Goal: Information Seeking & Learning: Find specific fact

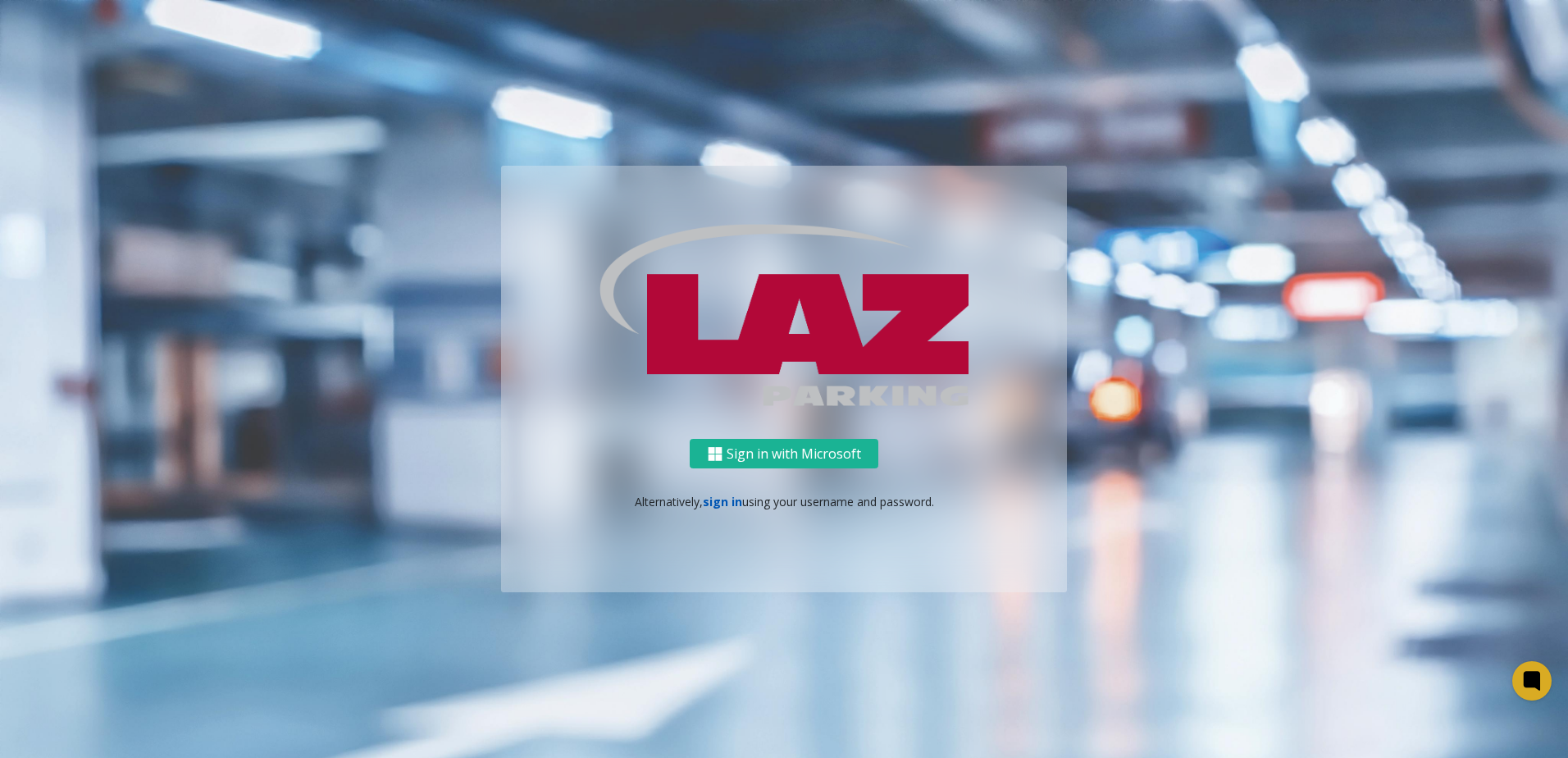
click at [716, 501] on link "sign in" at bounding box center [722, 502] width 39 height 16
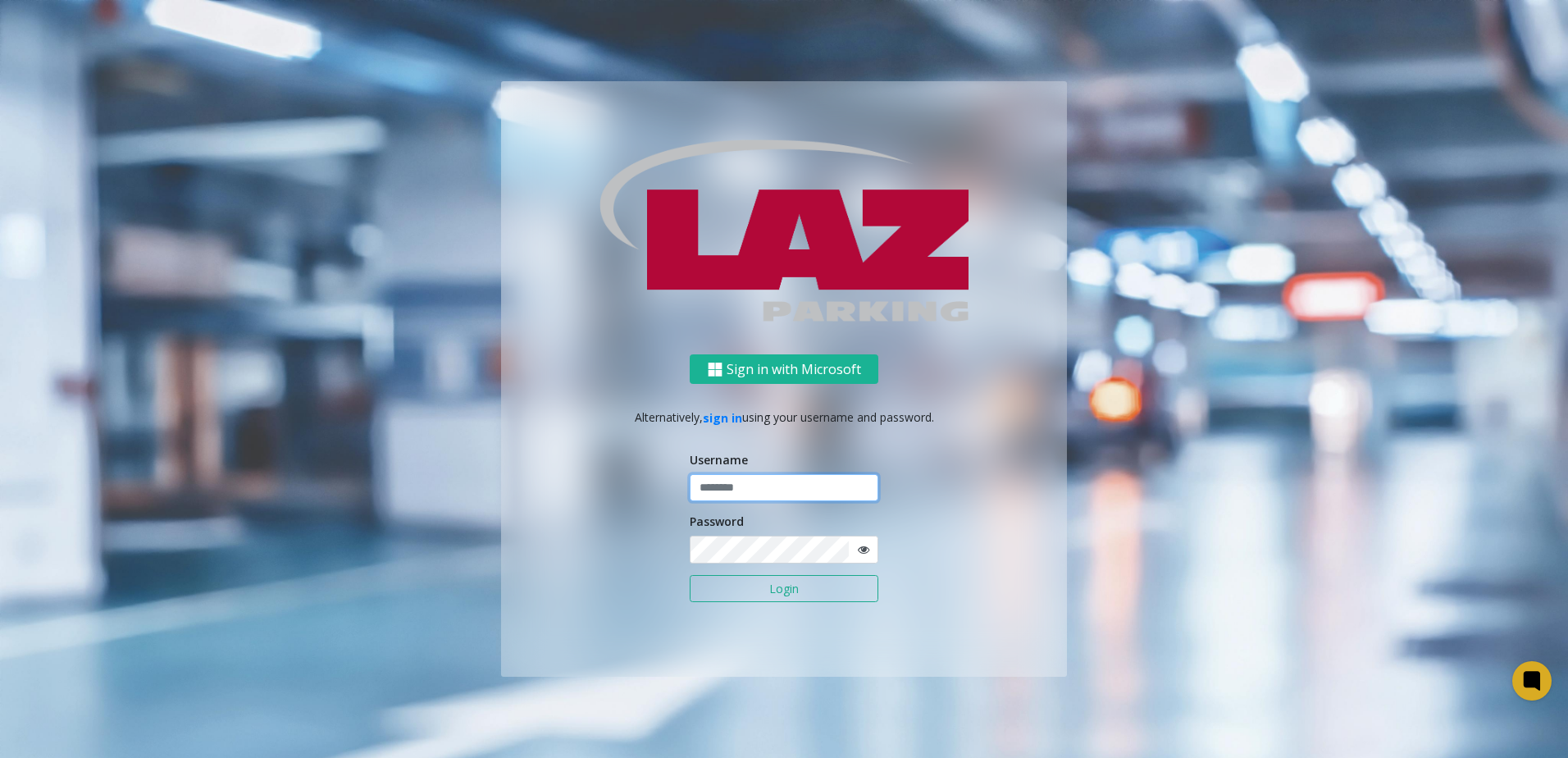
type input "*******"
click at [745, 593] on button "Login" at bounding box center [784, 589] width 189 height 28
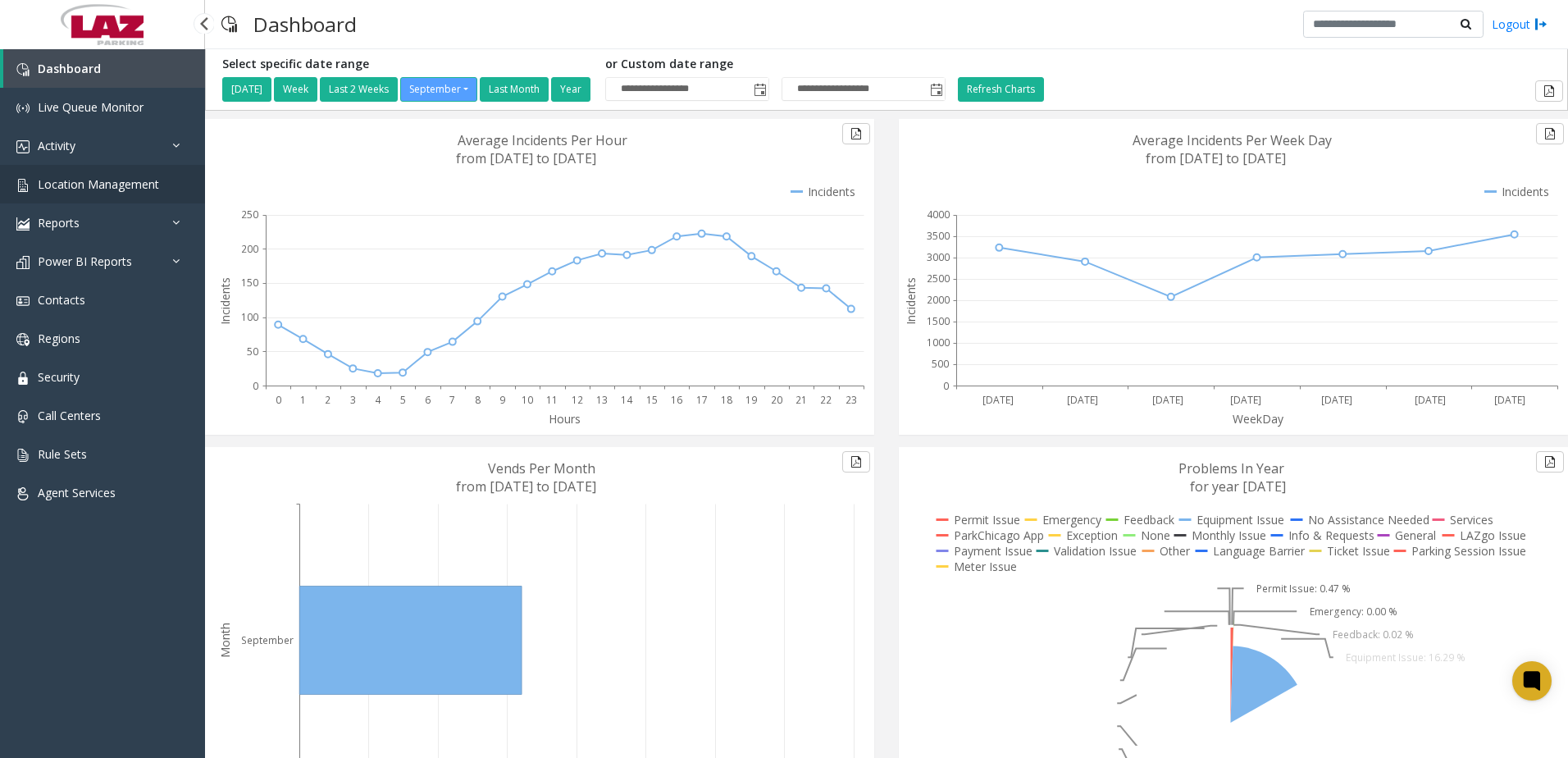
click at [91, 185] on span "Location Management" at bounding box center [98, 184] width 122 height 16
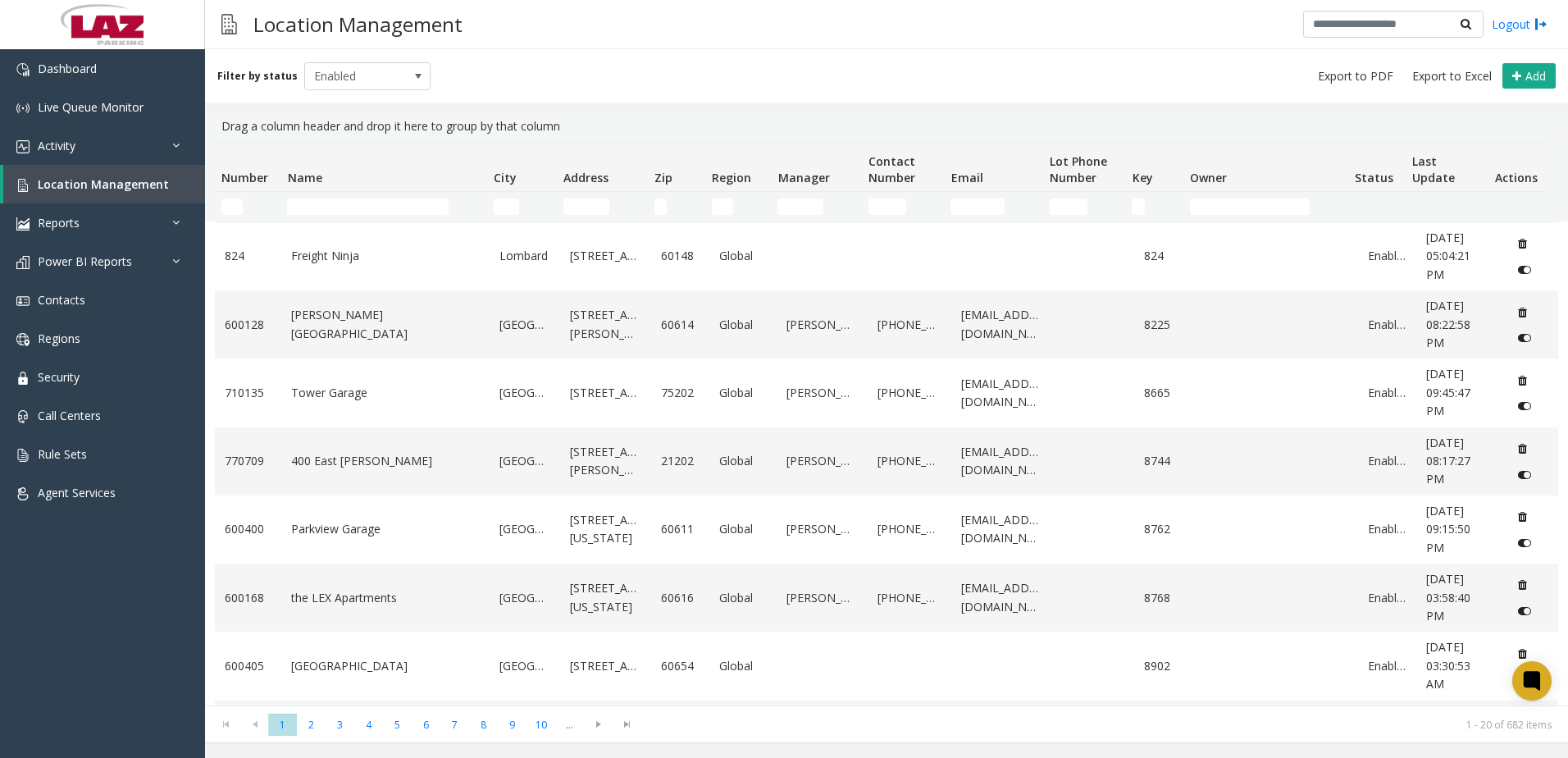
click at [332, 197] on td "Name Filter" at bounding box center [383, 207] width 206 height 29
click at [349, 206] on input "Name Filter" at bounding box center [368, 207] width 161 height 17
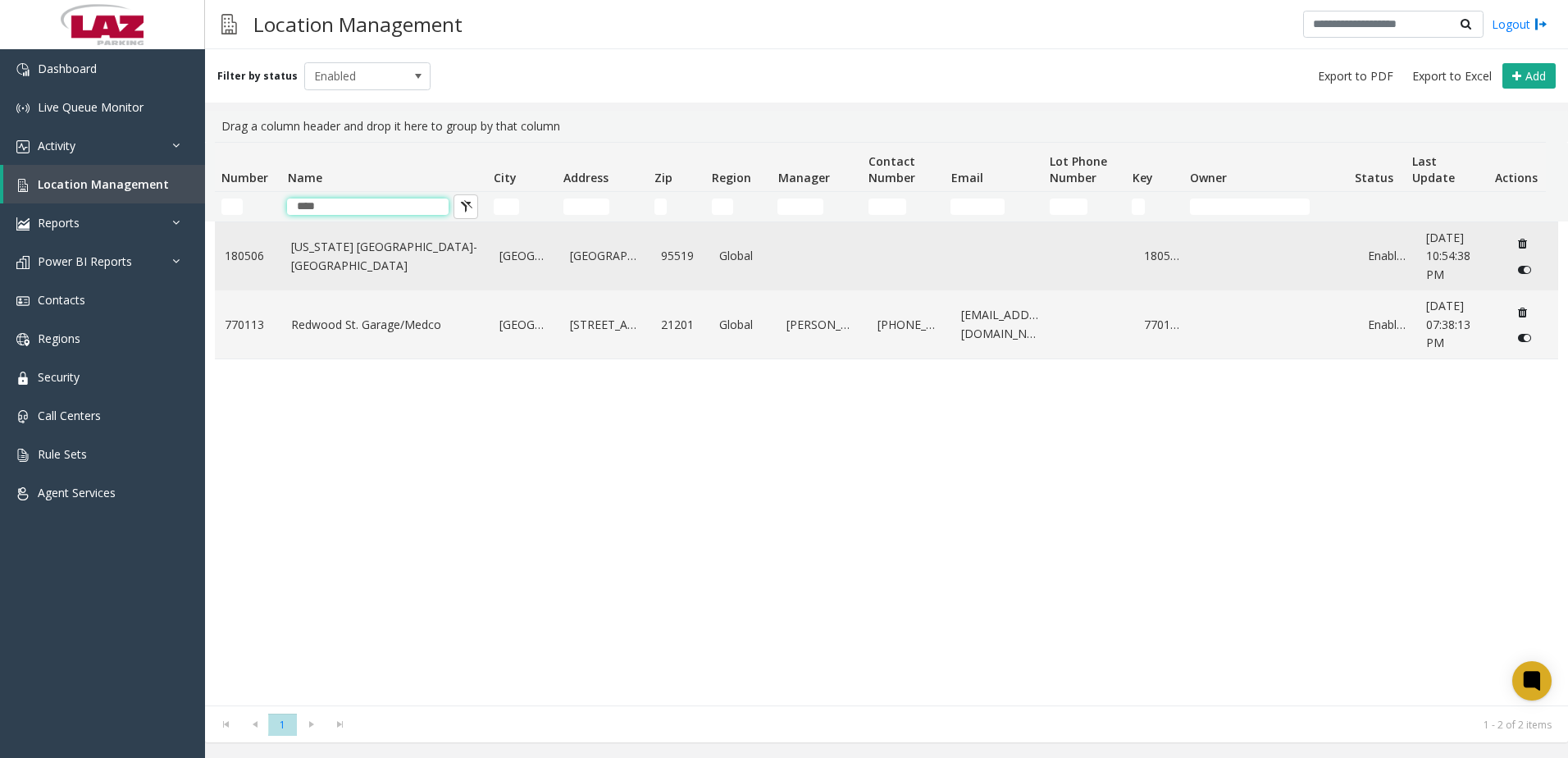
type input "****"
click at [365, 267] on link "[US_STATE] [GEOGRAPHIC_DATA]-[GEOGRAPHIC_DATA]" at bounding box center [385, 256] width 189 height 37
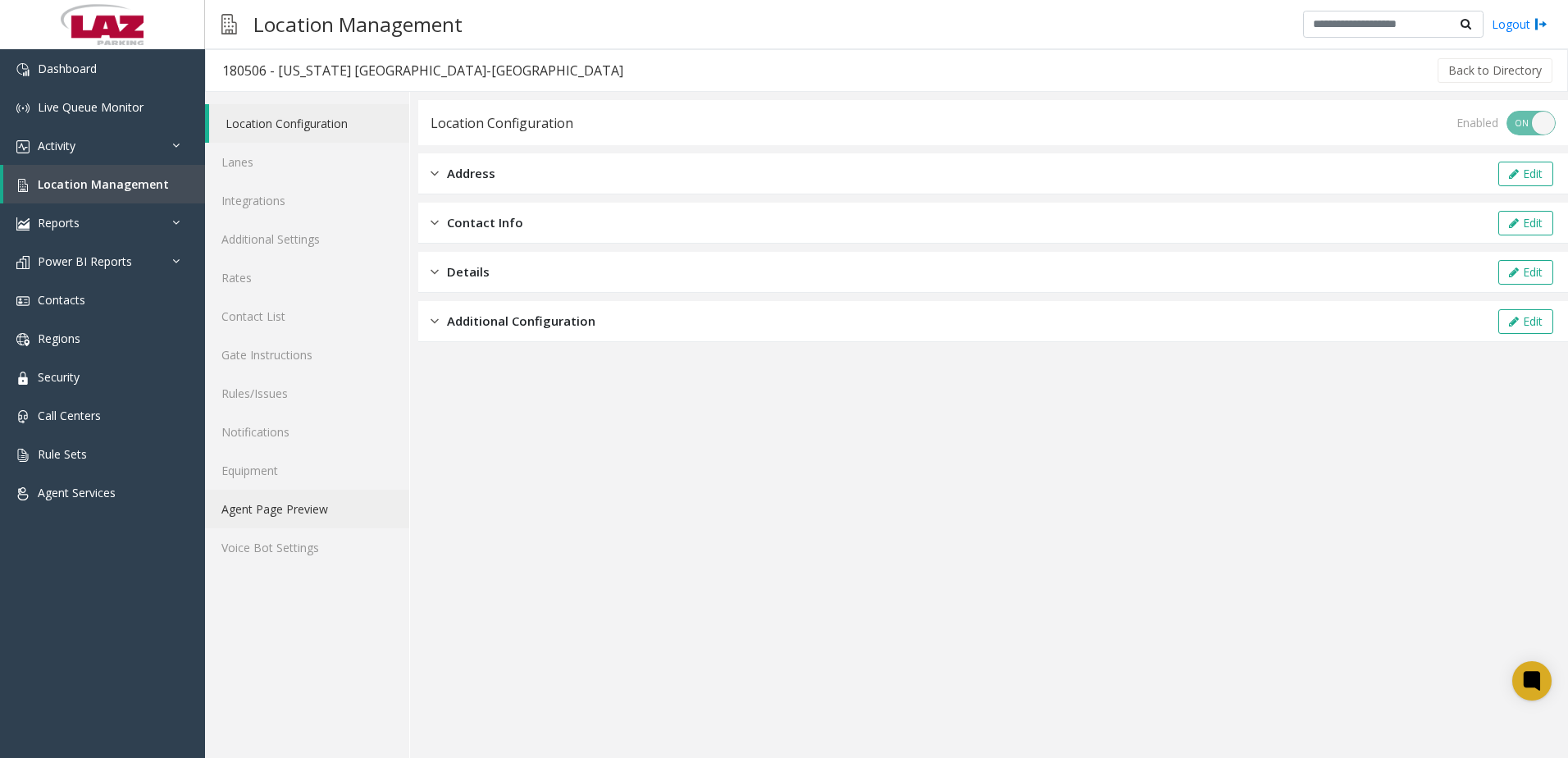
click at [302, 511] on link "Agent Page Preview" at bounding box center [307, 509] width 204 height 39
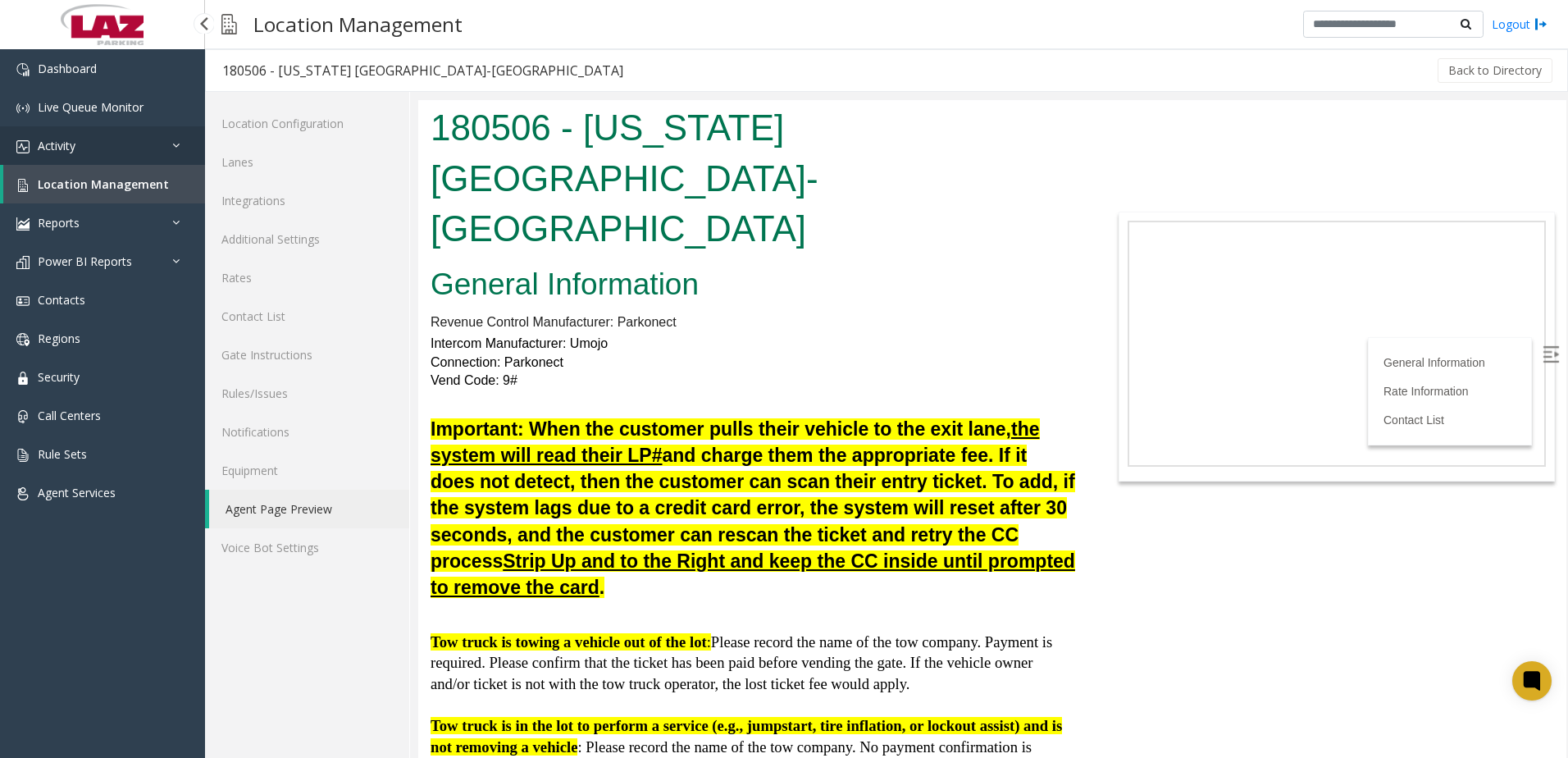
click at [110, 145] on link "Activity" at bounding box center [102, 145] width 205 height 39
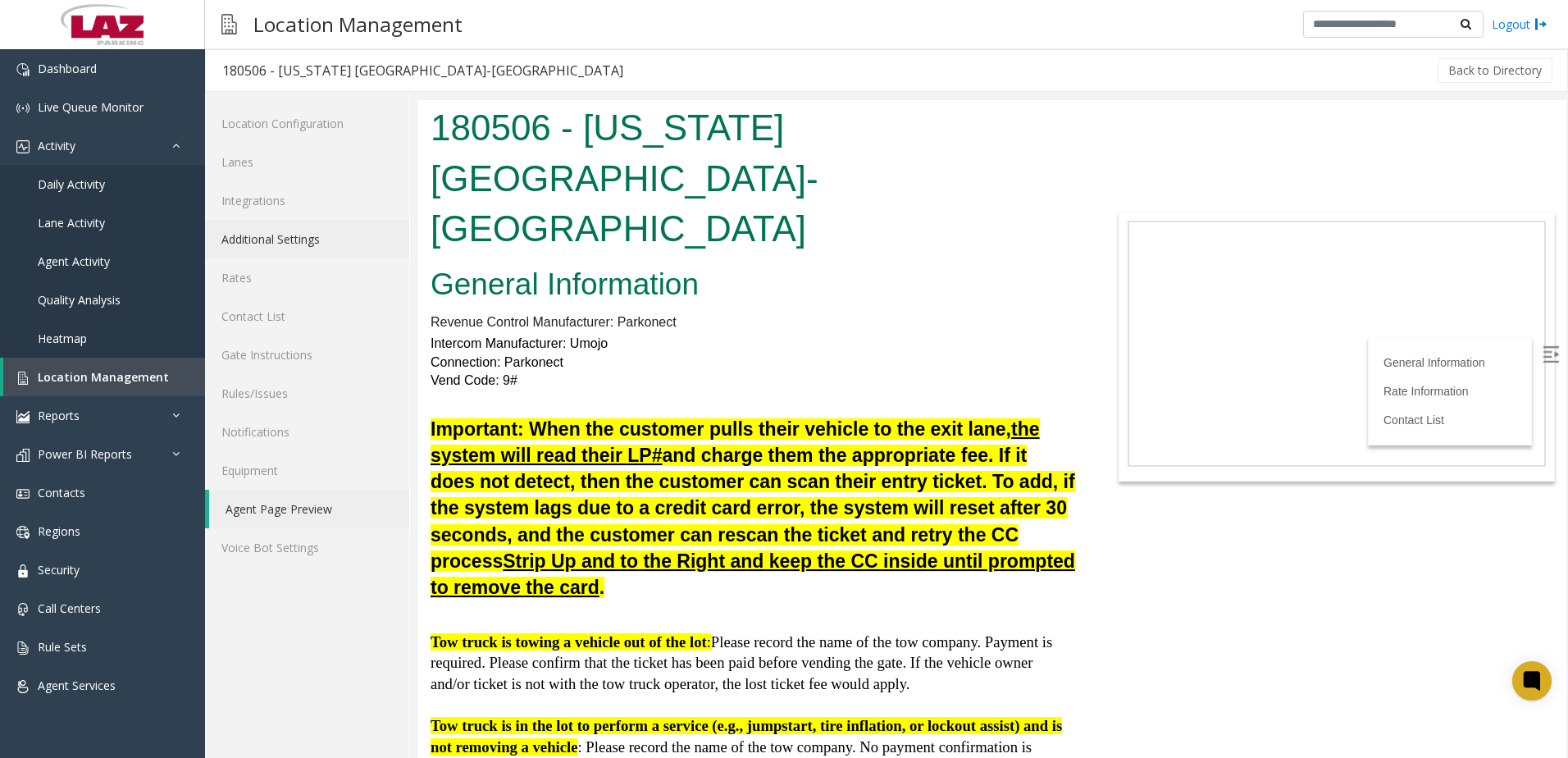
click at [317, 238] on link "Additional Settings" at bounding box center [307, 240] width 204 height 39
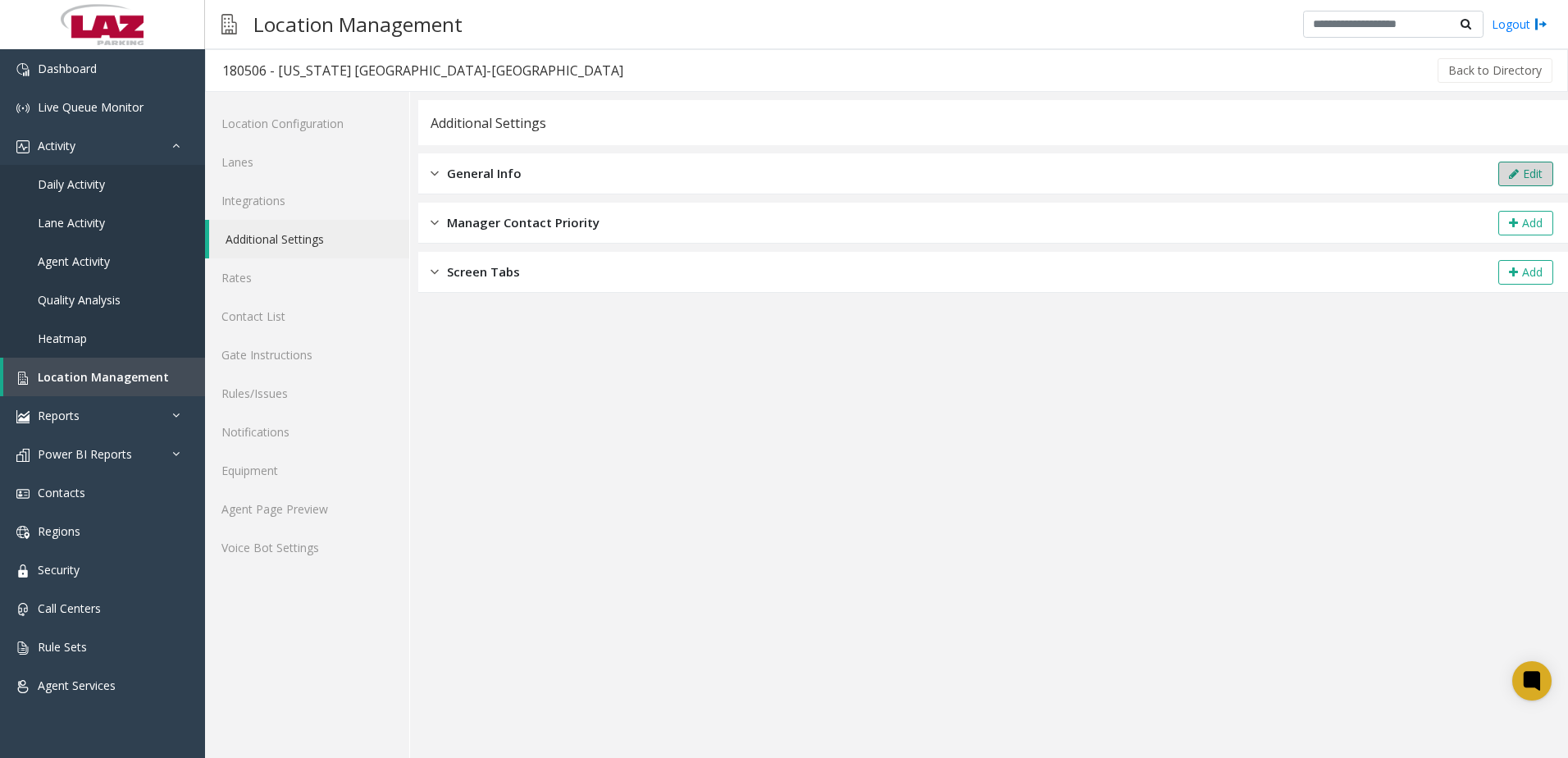
click at [1502, 177] on button "Edit" at bounding box center [1525, 173] width 55 height 24
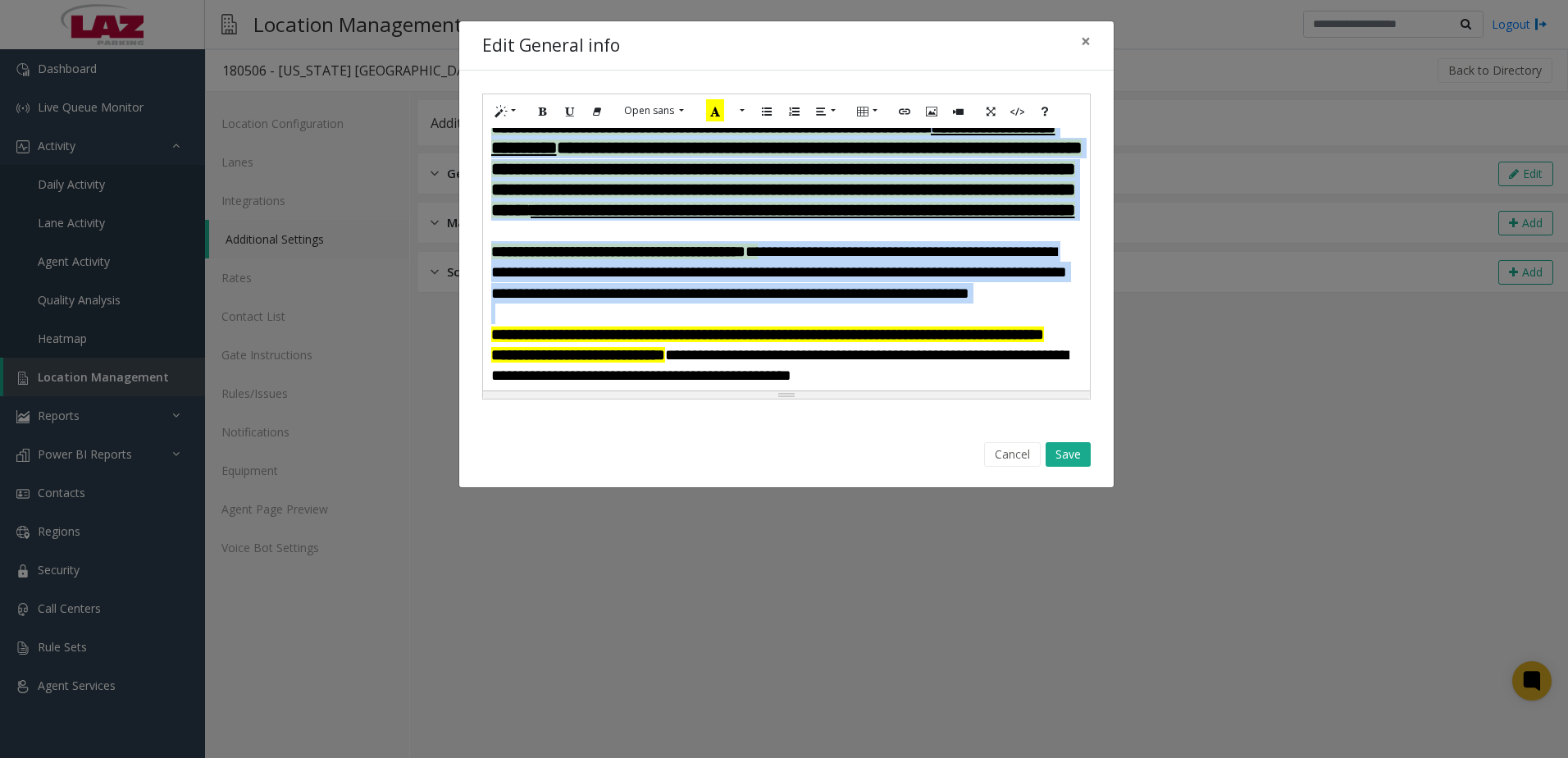
scroll to position [100, 0]
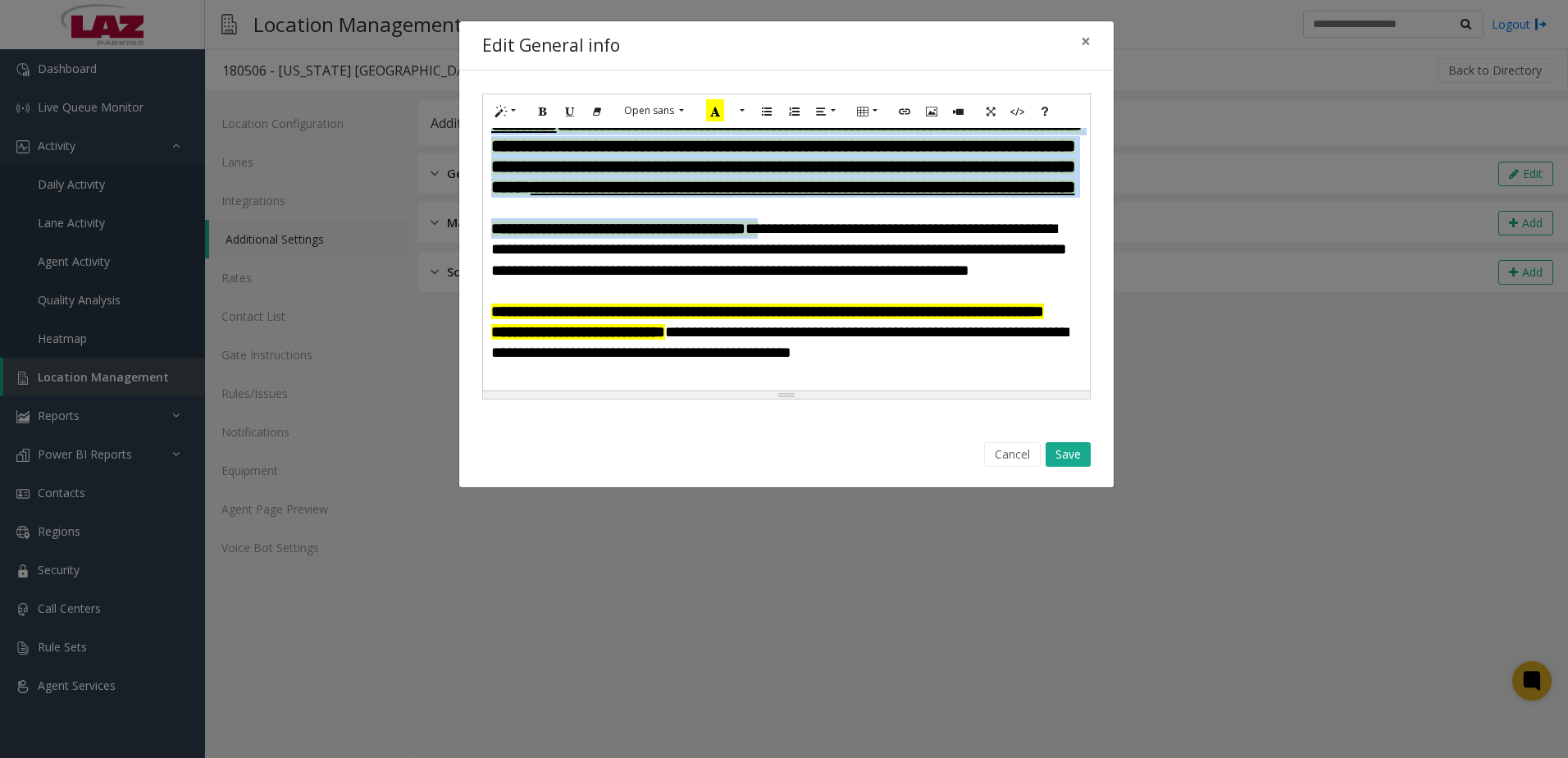
drag, startPoint x: 490, startPoint y: 203, endPoint x: 770, endPoint y: 270, distance: 287.9
click at [769, 266] on div "**********" at bounding box center [786, 259] width 607 height 262
click at [741, 108] on button "More Color" at bounding box center [741, 111] width 17 height 25
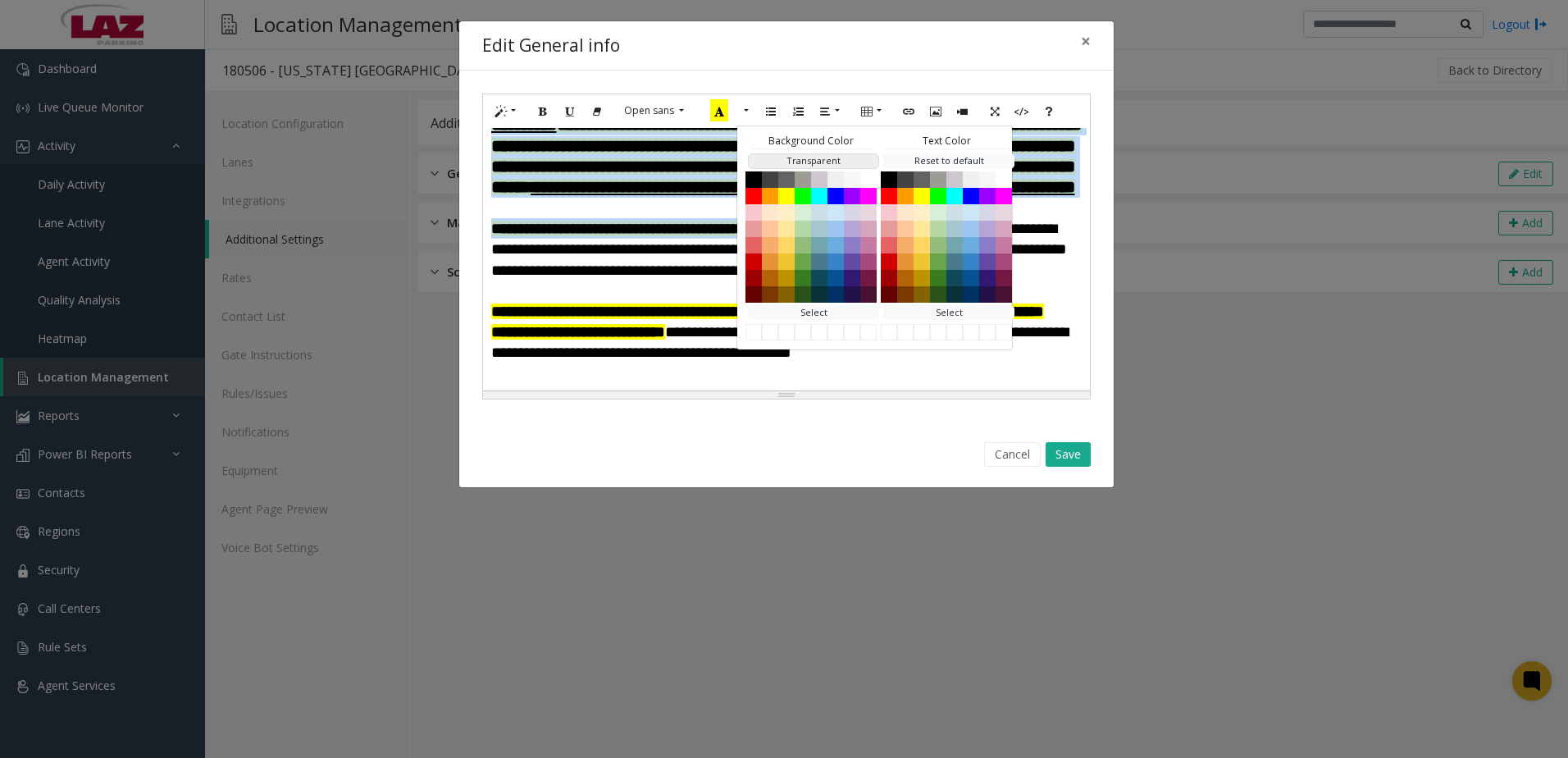
click at [850, 157] on button "Transparent" at bounding box center [814, 161] width 131 height 16
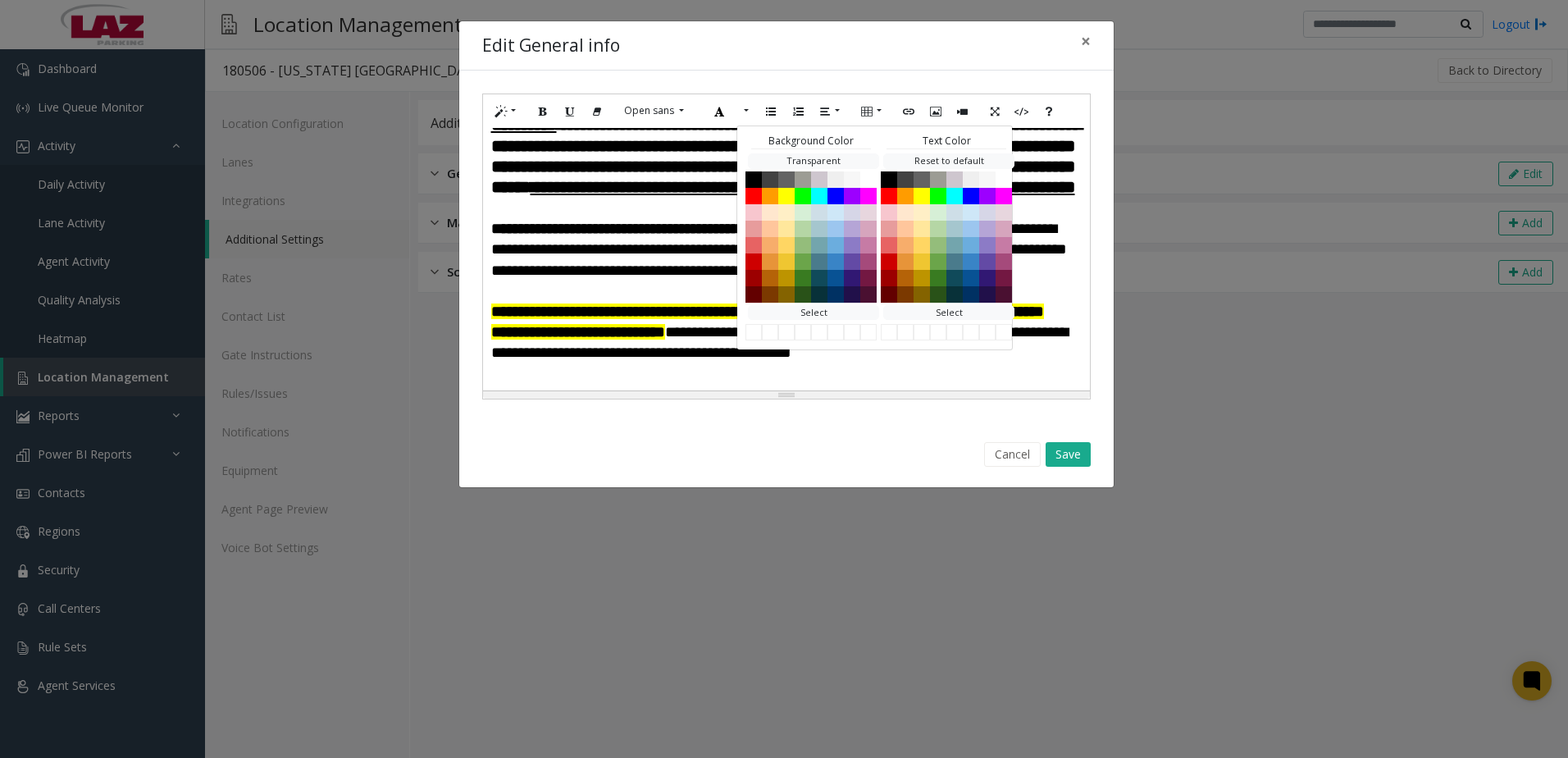
click at [655, 277] on span "**********" at bounding box center [779, 249] width 576 height 56
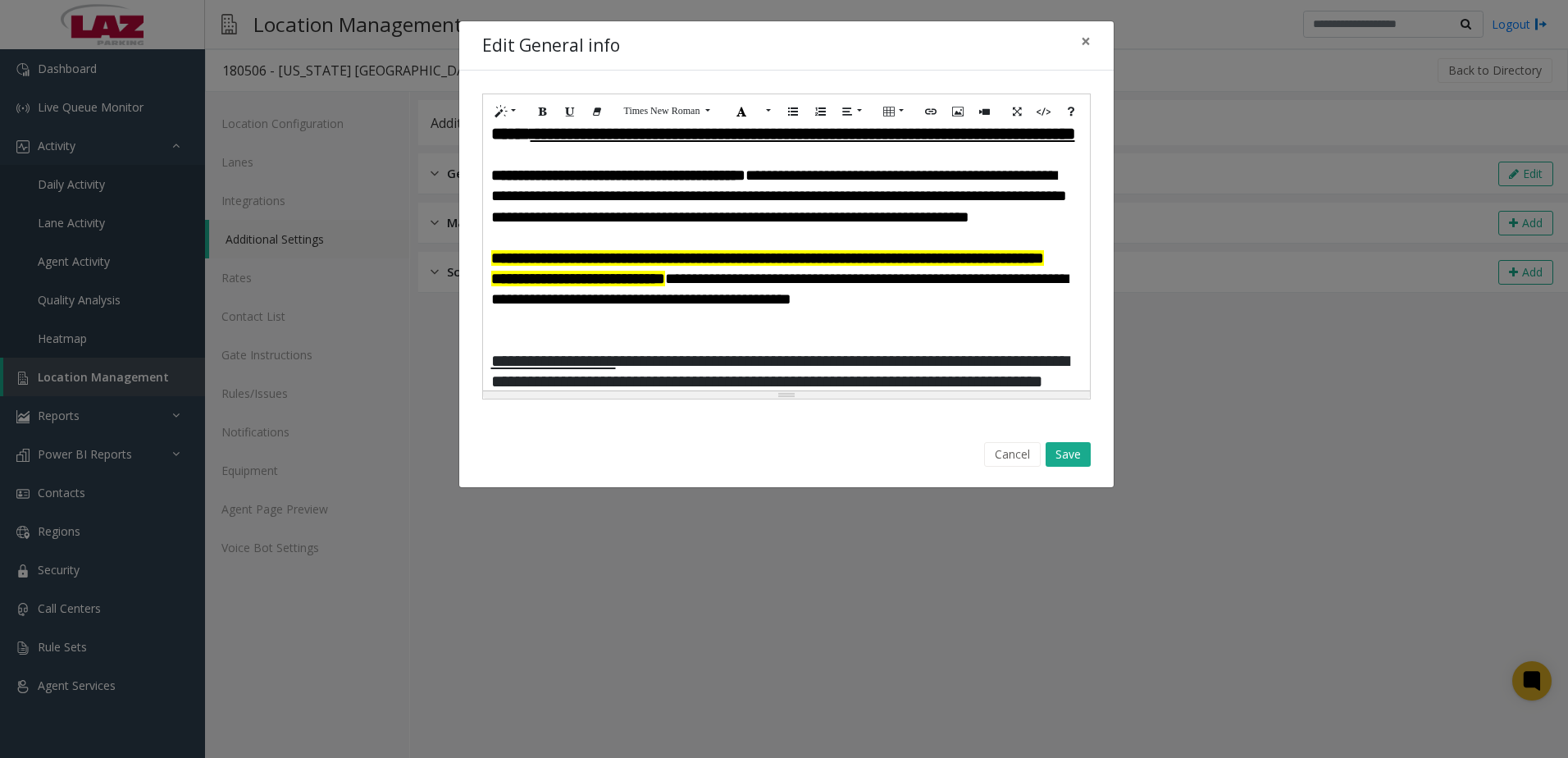
scroll to position [182, 0]
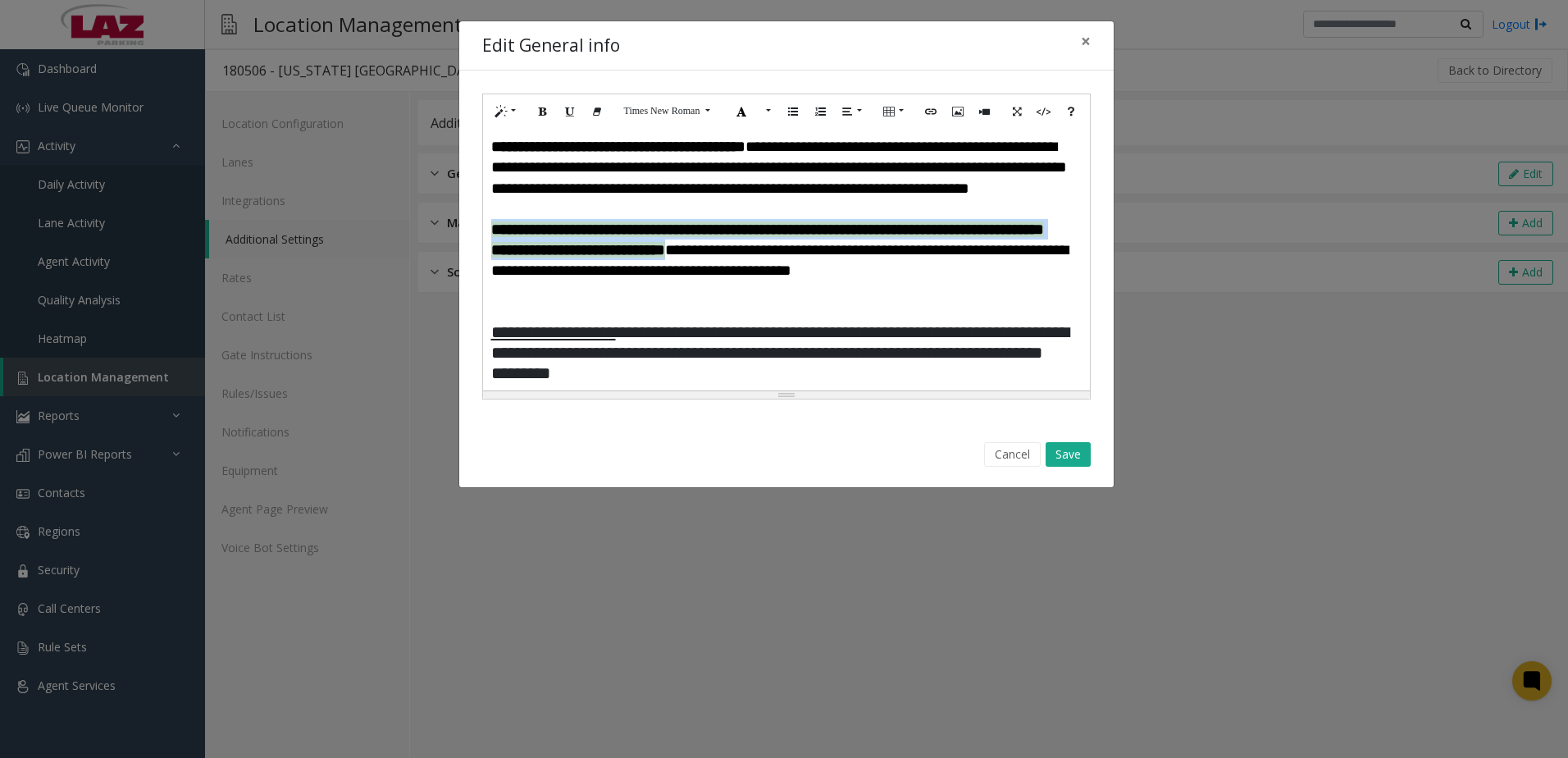
drag, startPoint x: 722, startPoint y: 315, endPoint x: 501, endPoint y: 283, distance: 223.3
click at [493, 278] on font "**********" at bounding box center [779, 250] width 576 height 57
click at [741, 106] on icon "Recent Color" at bounding box center [741, 110] width 18 height 22
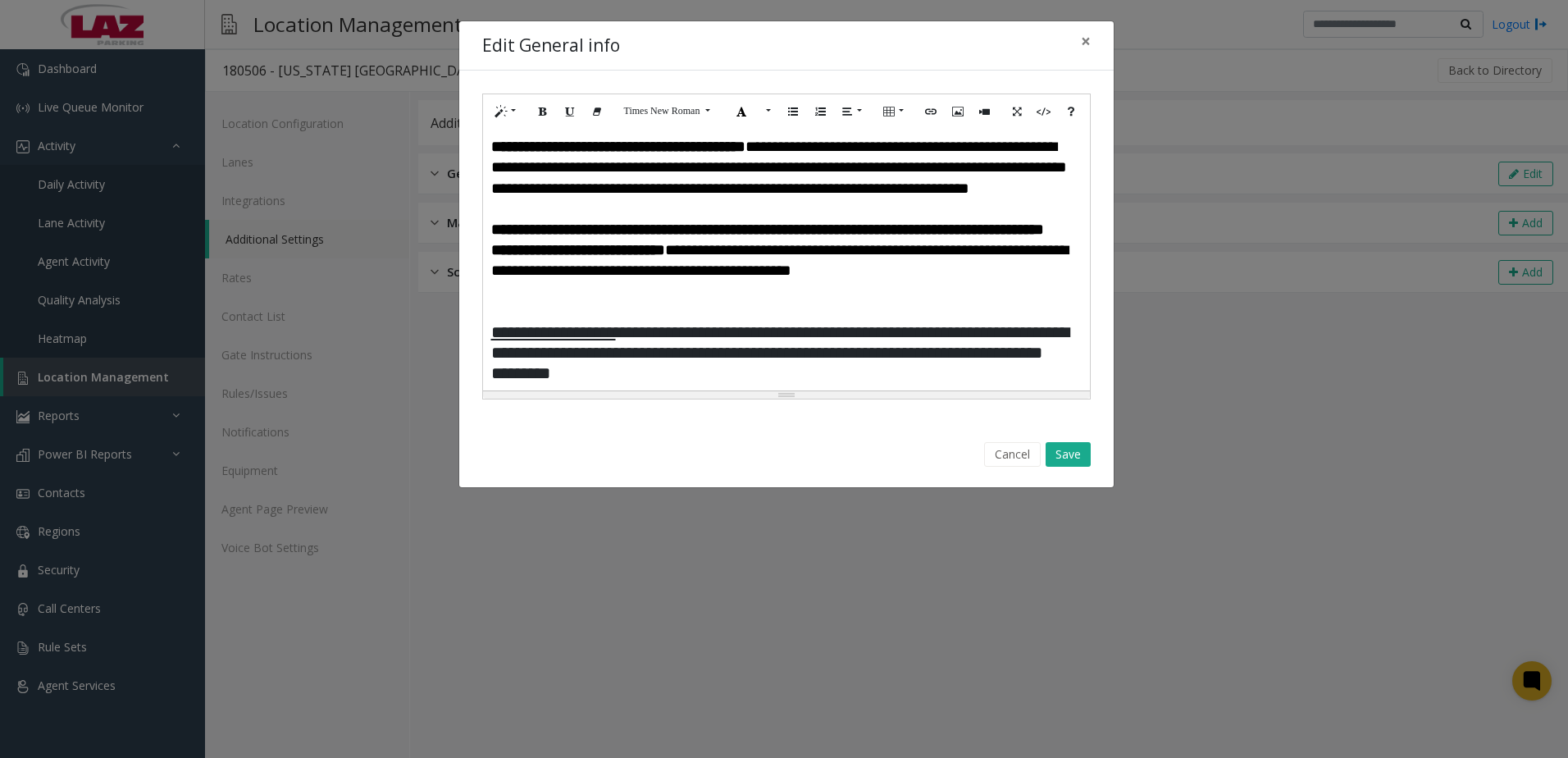
click at [733, 155] on span "**********" at bounding box center [618, 146] width 254 height 16
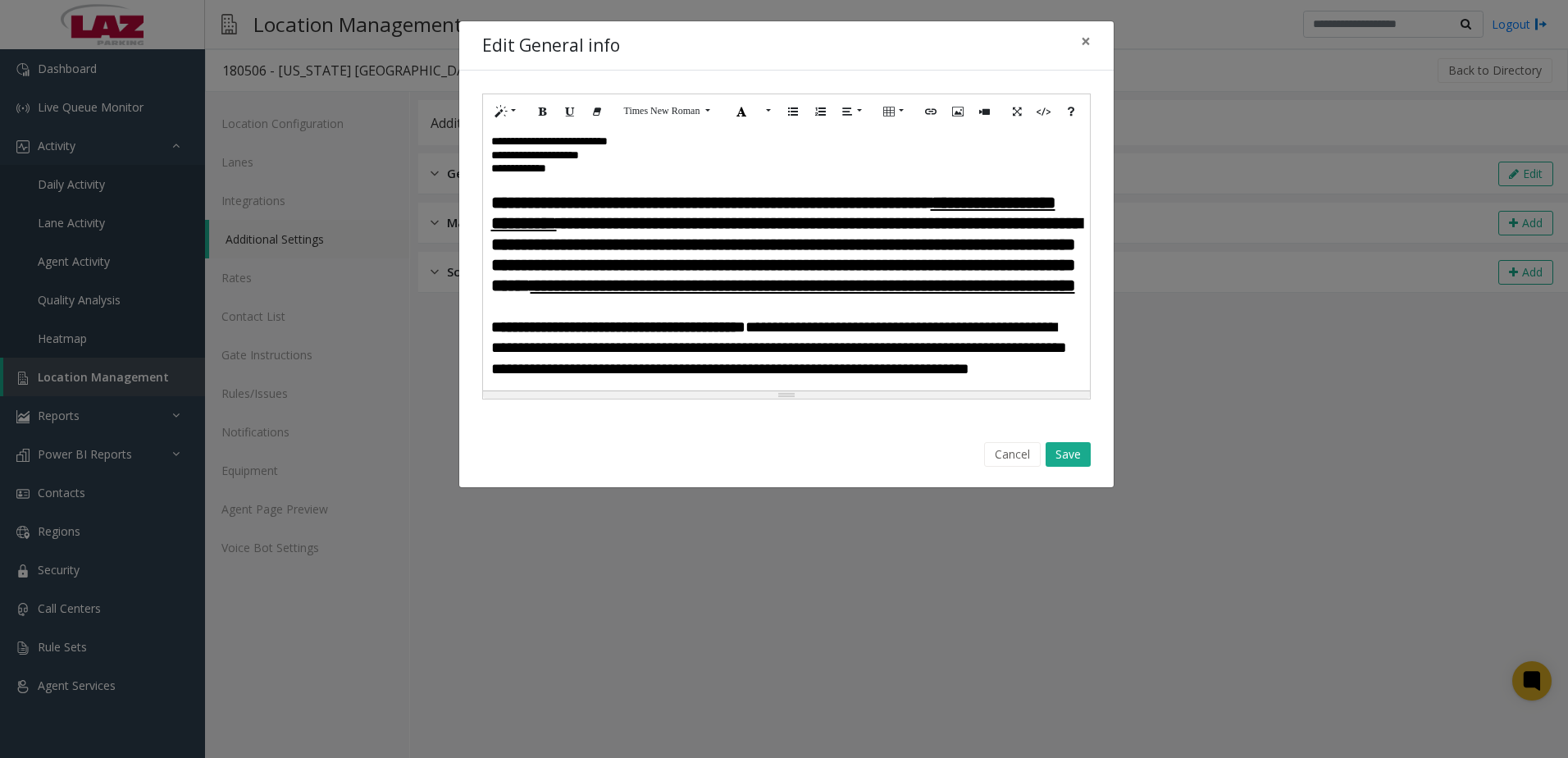
scroll to position [0, 0]
click at [593, 202] on font "**********" at bounding box center [786, 245] width 590 height 99
click at [524, 244] on font "**********" at bounding box center [786, 245] width 590 height 99
click at [543, 186] on h5 at bounding box center [786, 186] width 590 height 18
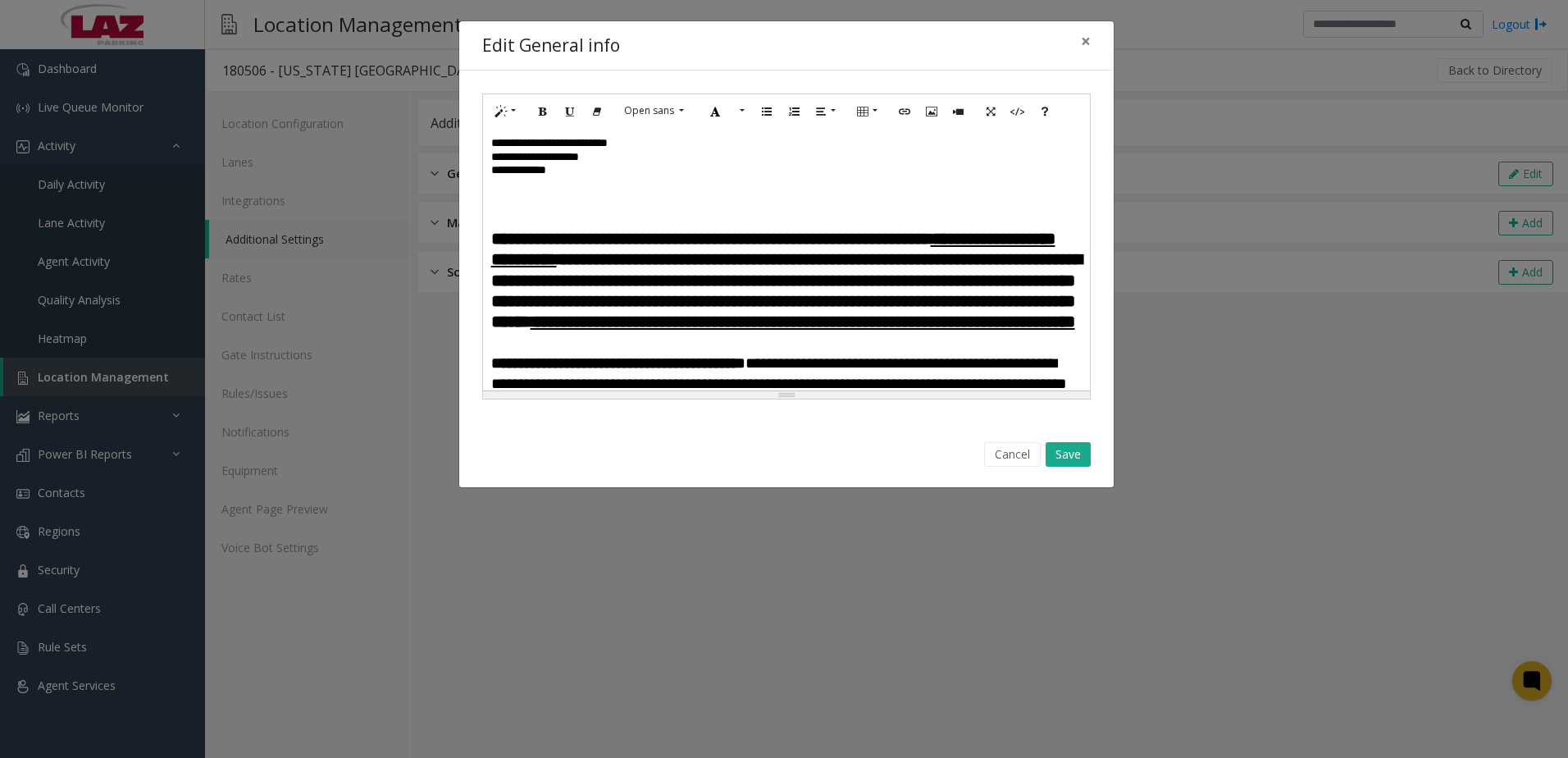
click at [506, 204] on p at bounding box center [786, 203] width 590 height 18
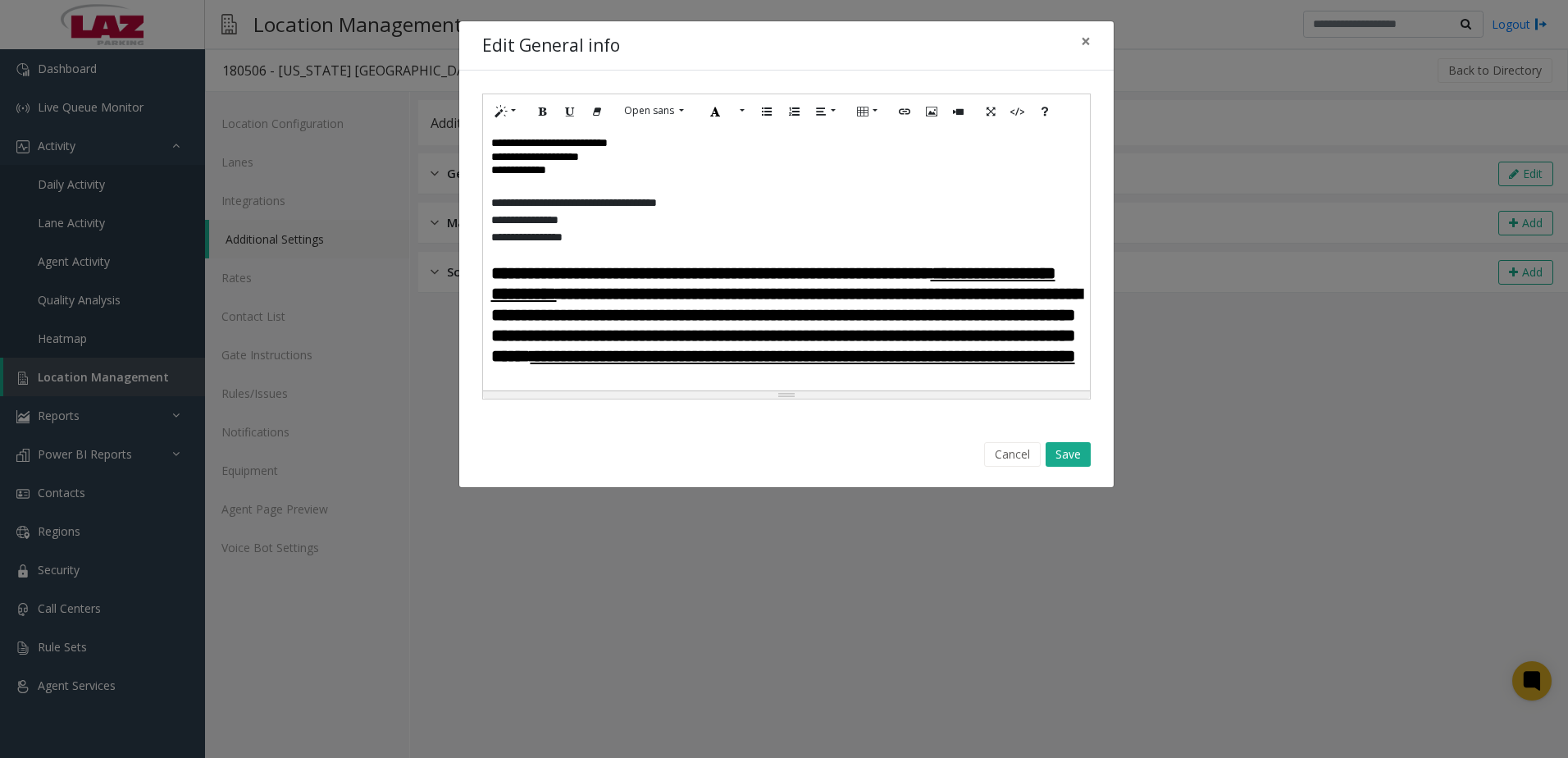
click at [612, 238] on p "**********" at bounding box center [780, 237] width 578 height 18
click at [1072, 449] on button "Save" at bounding box center [1068, 454] width 45 height 24
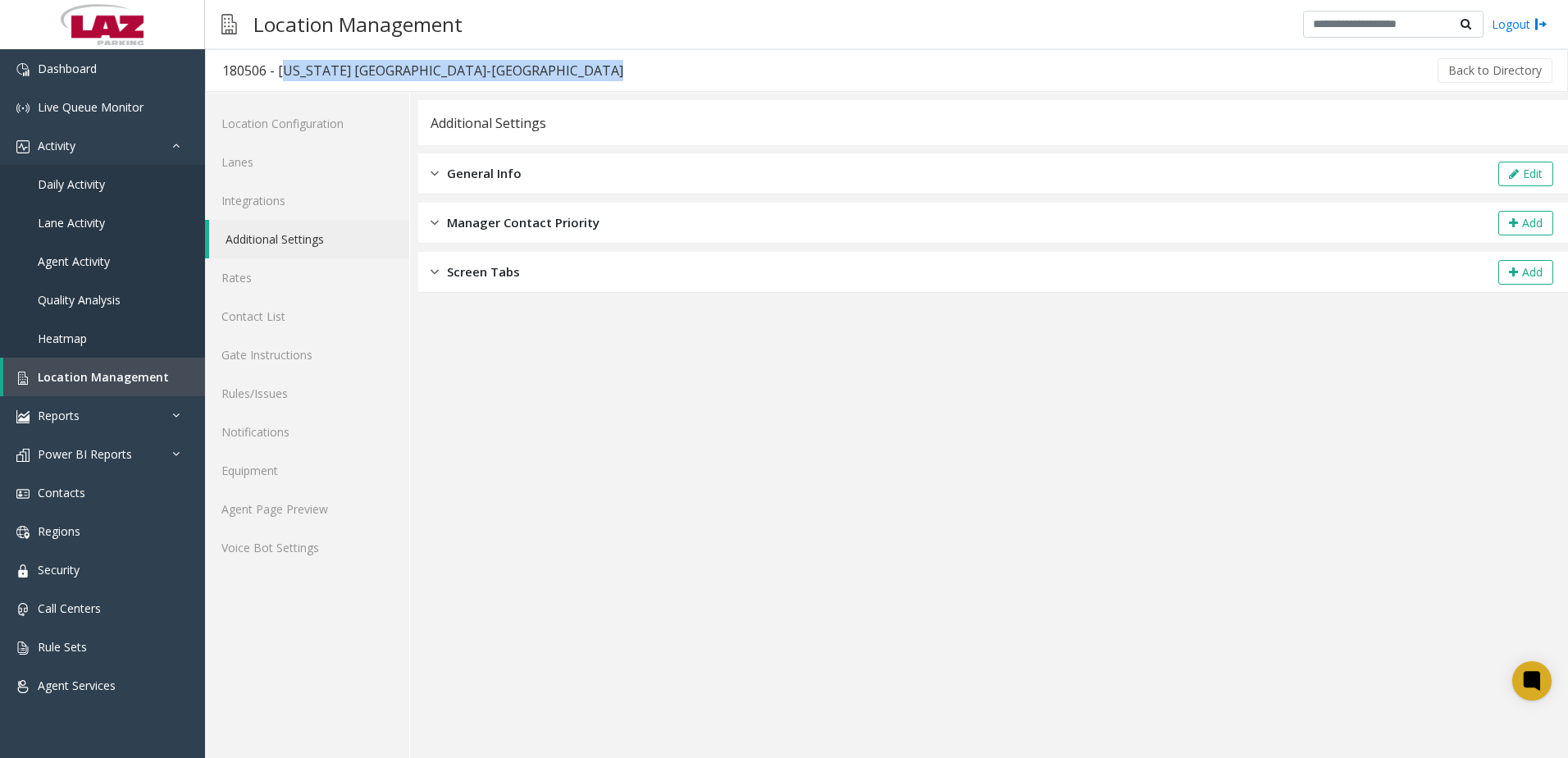
drag, startPoint x: 280, startPoint y: 70, endPoint x: 622, endPoint y: 66, distance: 342.0
click at [622, 66] on div "180506 - California Redwood Coast-Humboldt County Airport Back to Directory" at bounding box center [886, 71] width 1363 height 43
click at [517, 181] on span "General Info" at bounding box center [484, 173] width 75 height 18
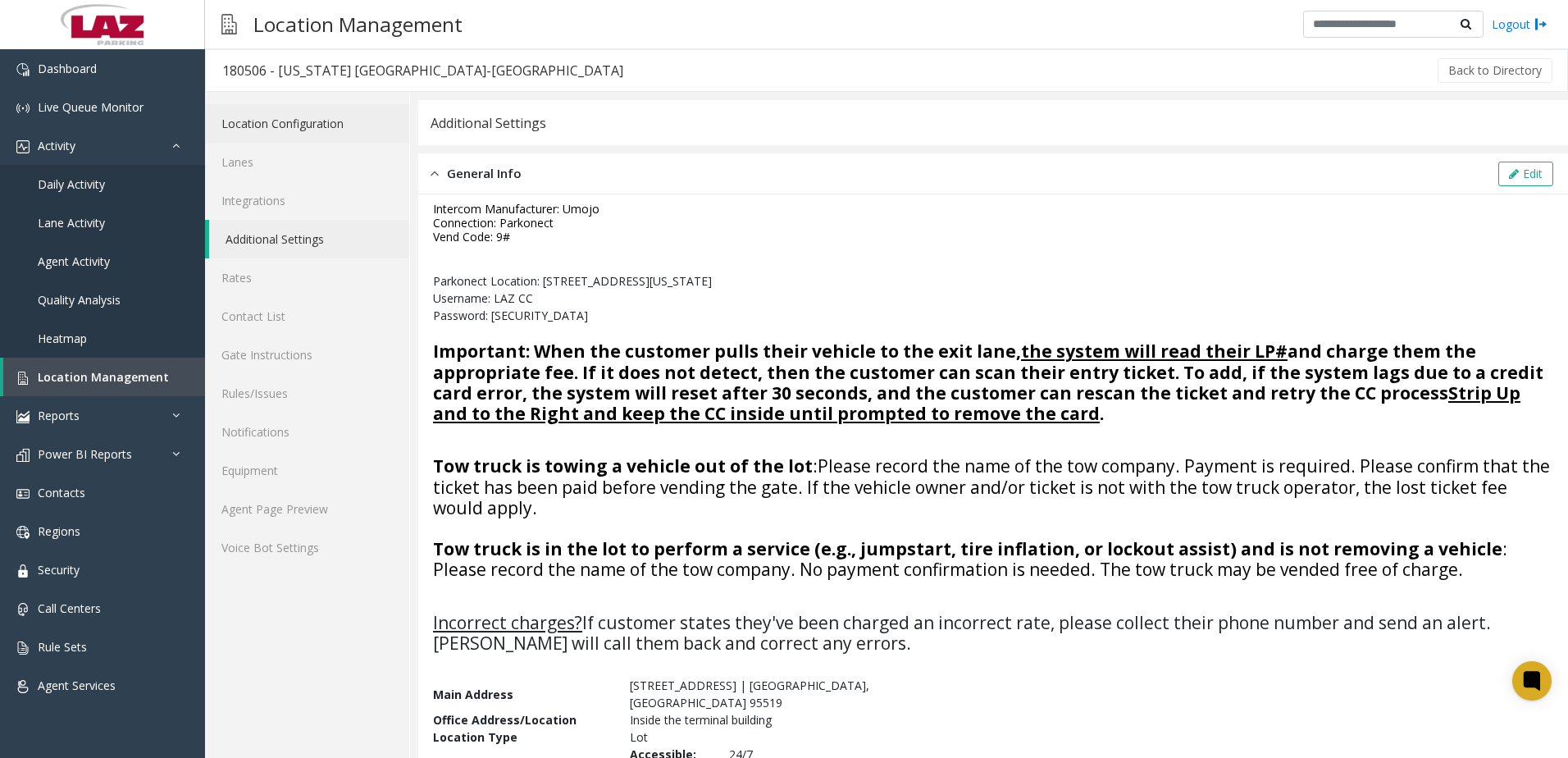
click at [257, 124] on link "Location Configuration" at bounding box center [307, 124] width 204 height 39
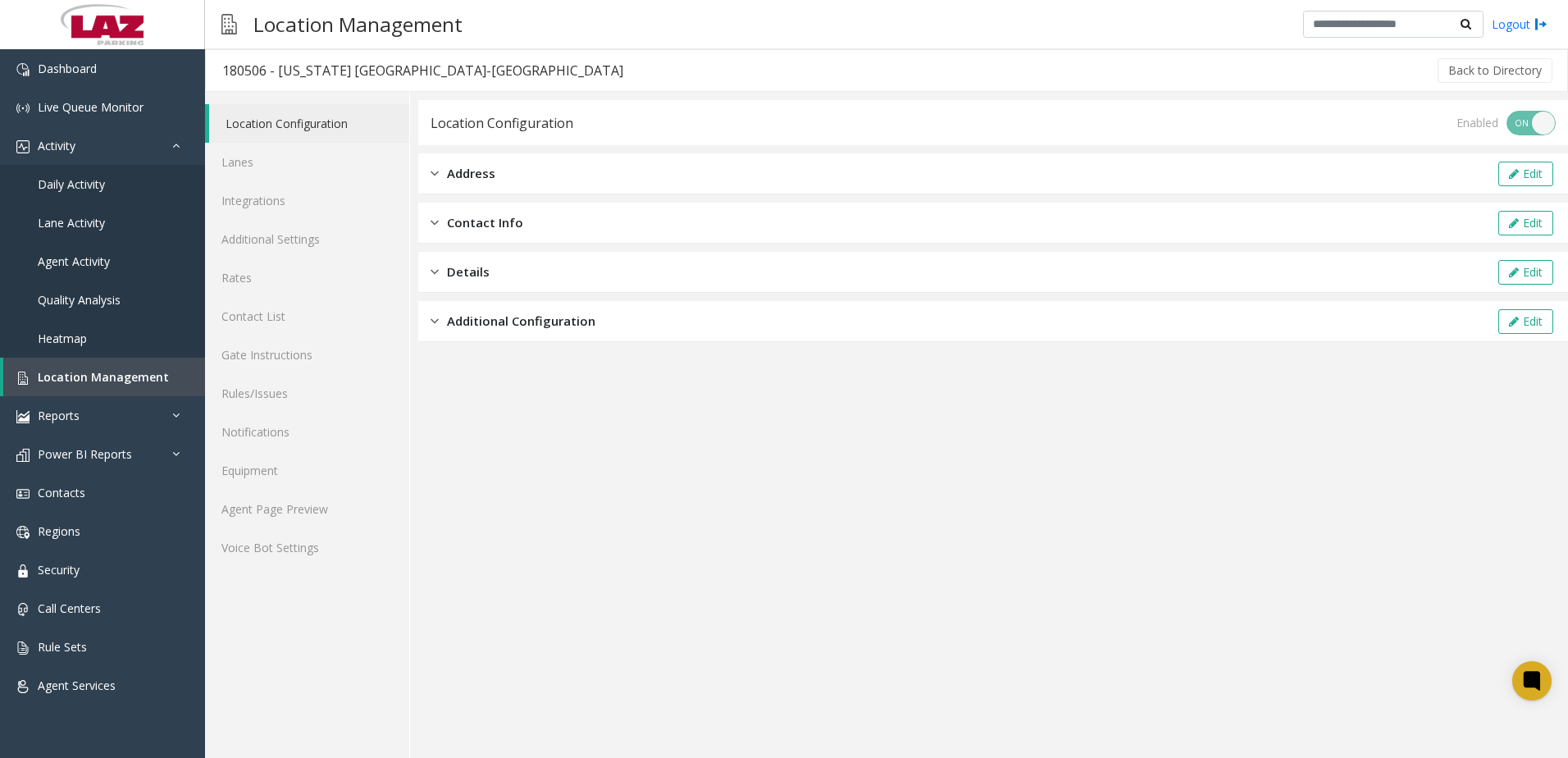
click at [518, 171] on div "Address Edit" at bounding box center [993, 174] width 1150 height 41
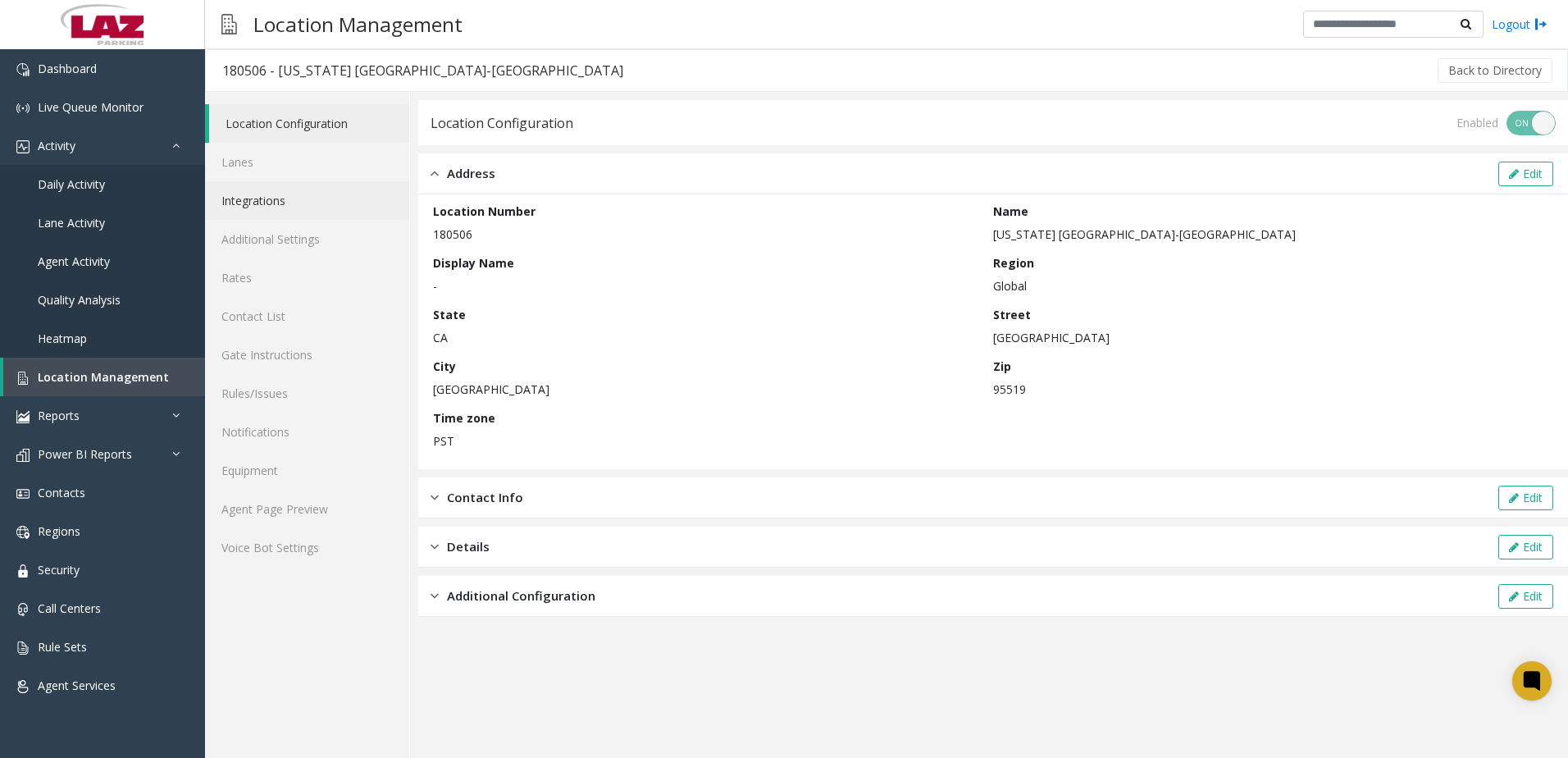
click at [256, 207] on link "Integrations" at bounding box center [307, 201] width 204 height 39
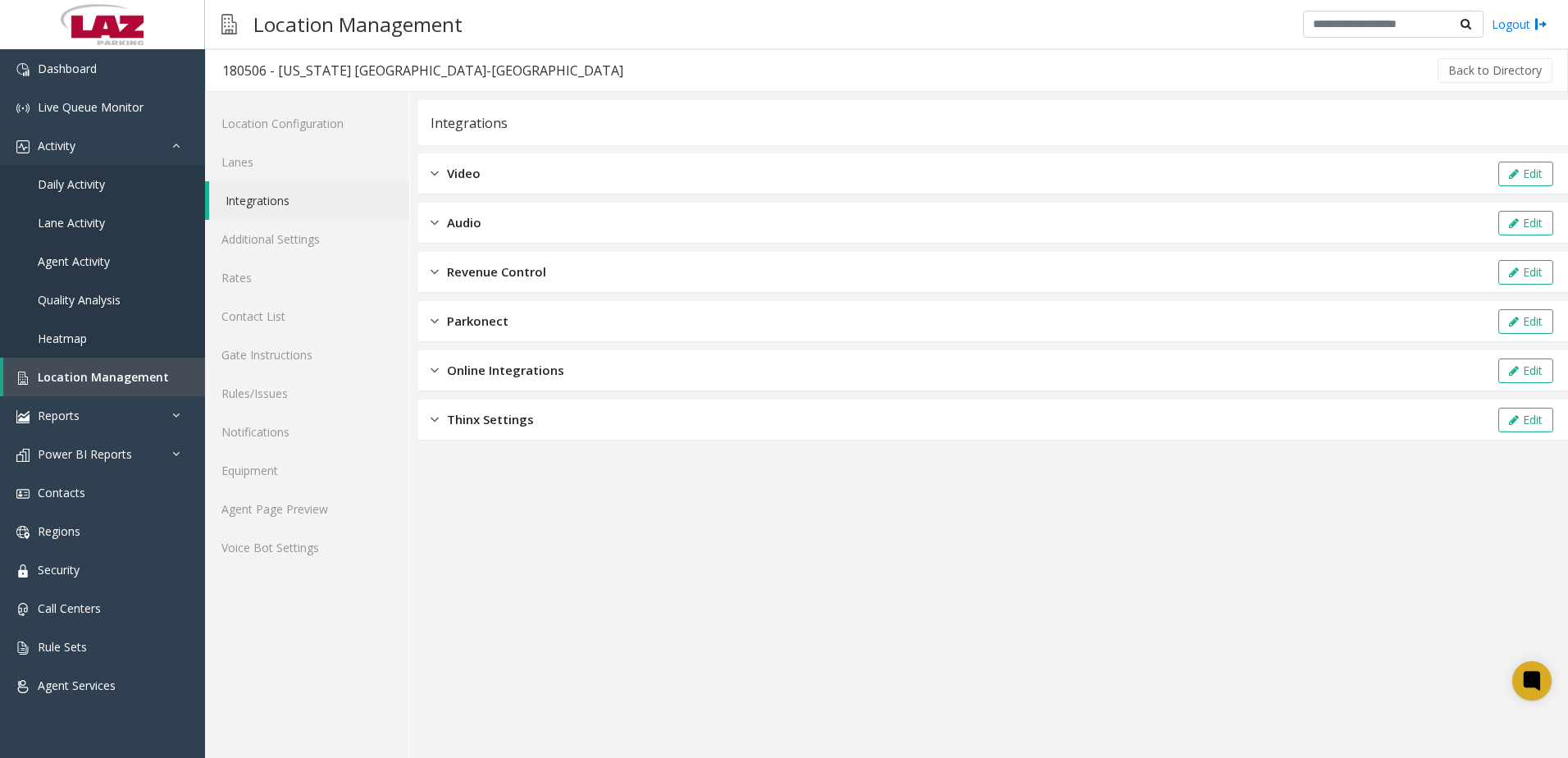
click at [446, 319] on div "Parkonect" at bounding box center [469, 321] width 78 height 18
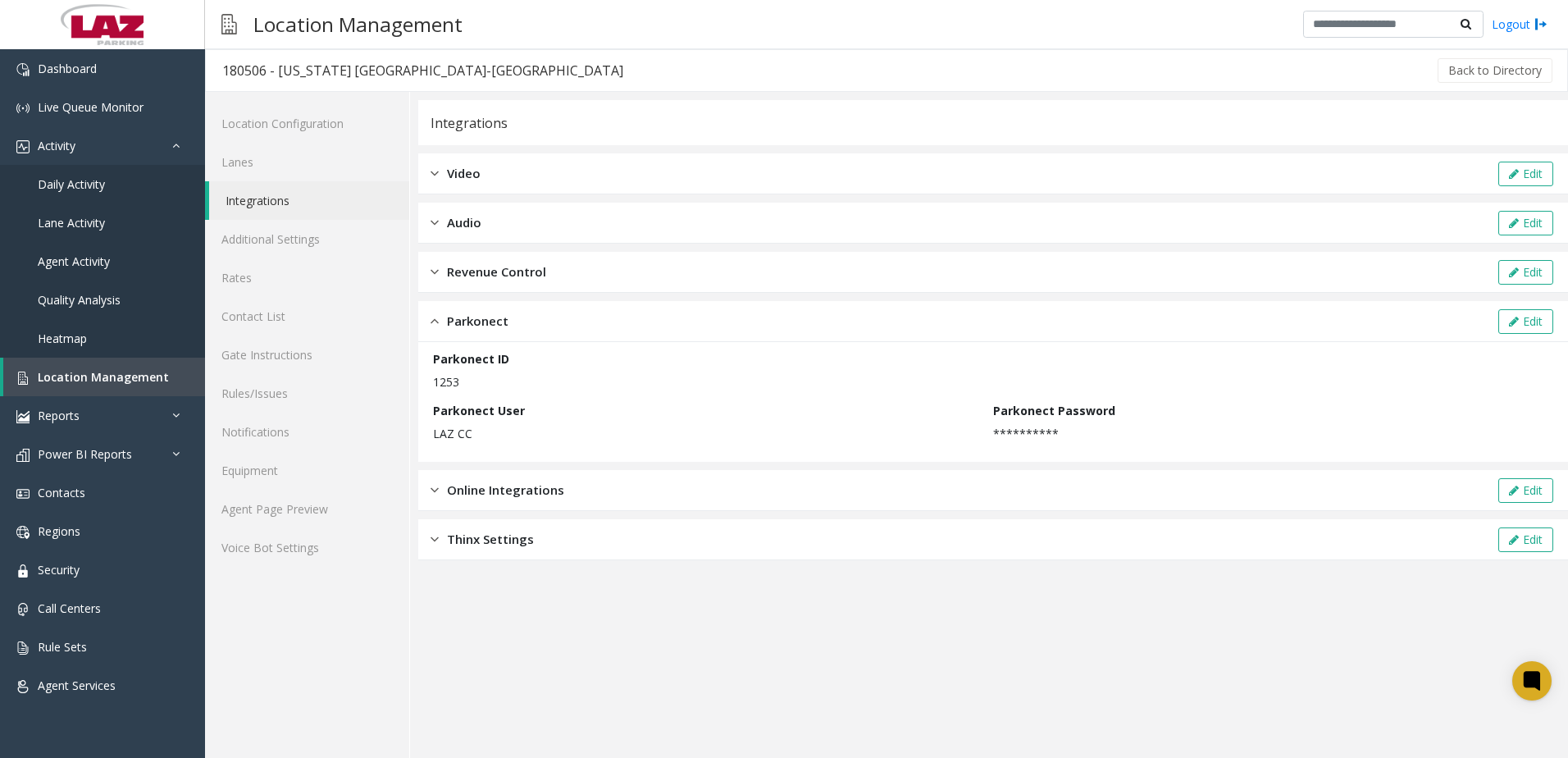
drag, startPoint x: 459, startPoint y: 381, endPoint x: 433, endPoint y: 391, distance: 27.9
click at [433, 391] on div "**********" at bounding box center [994, 402] width 1120 height 103
copy p "1253"
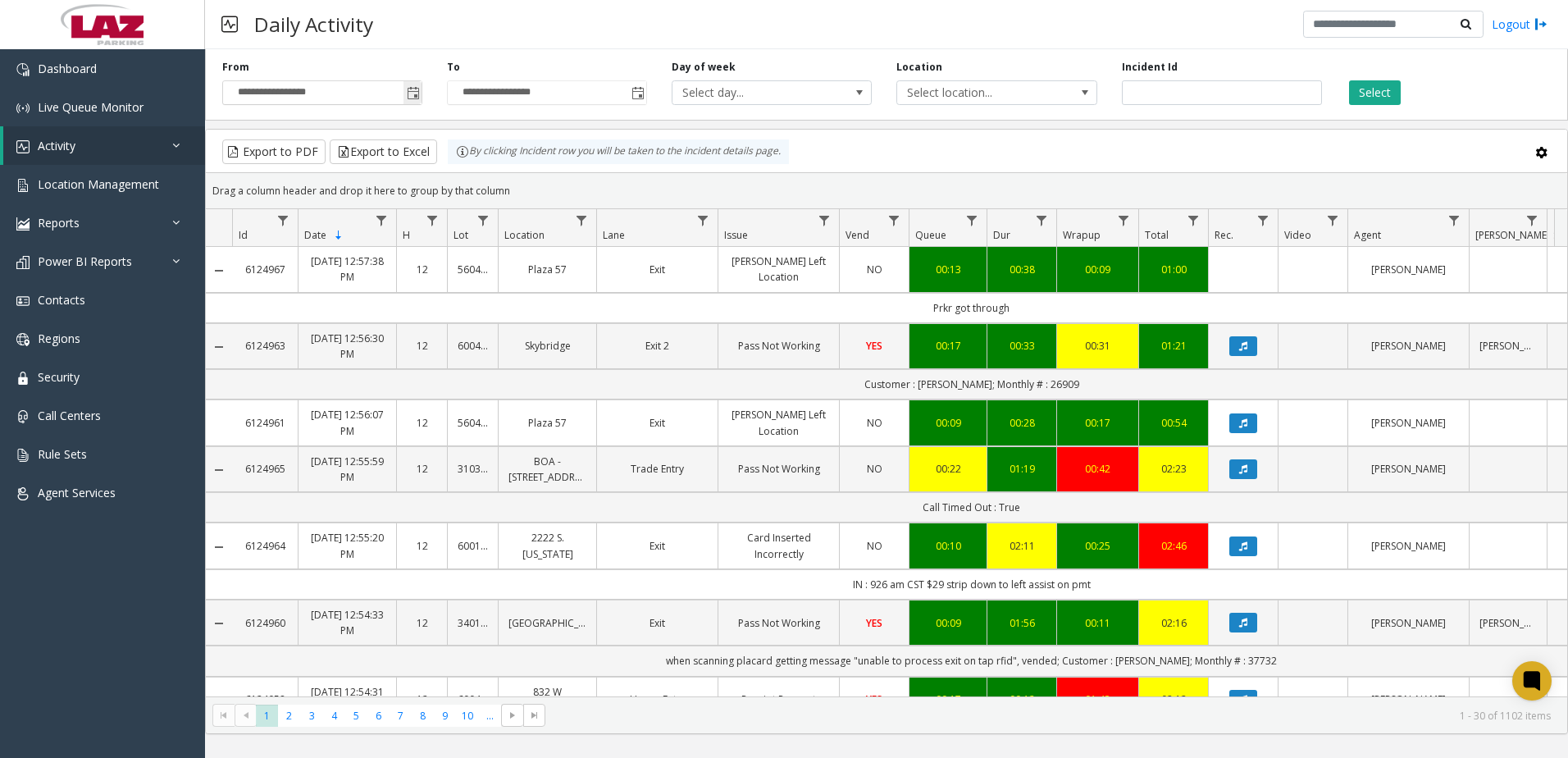
click at [417, 96] on span "Toggle popup" at bounding box center [413, 94] width 13 height 13
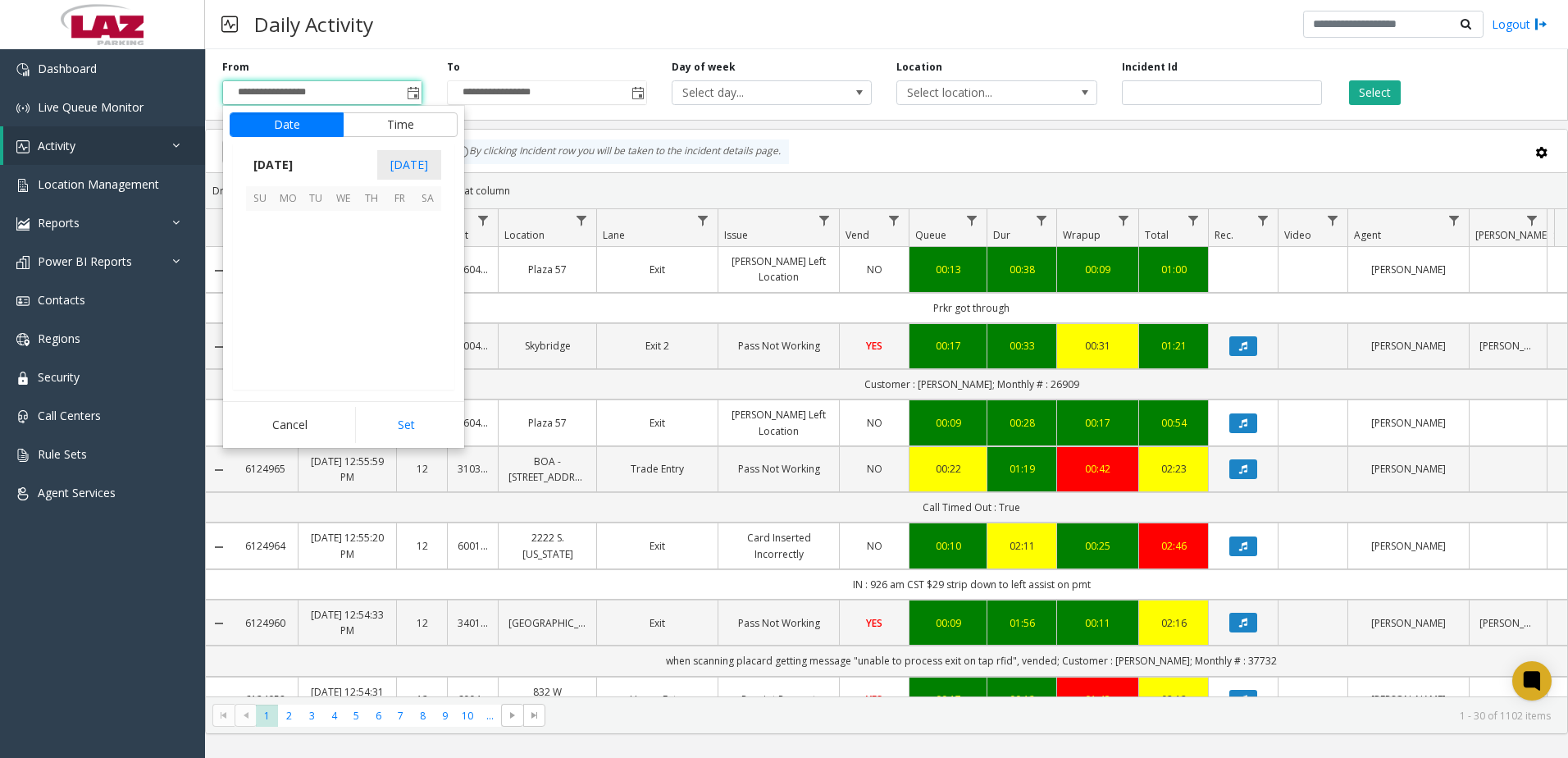
scroll to position [294522, 0]
click at [260, 251] on span "7" at bounding box center [260, 252] width 28 height 28
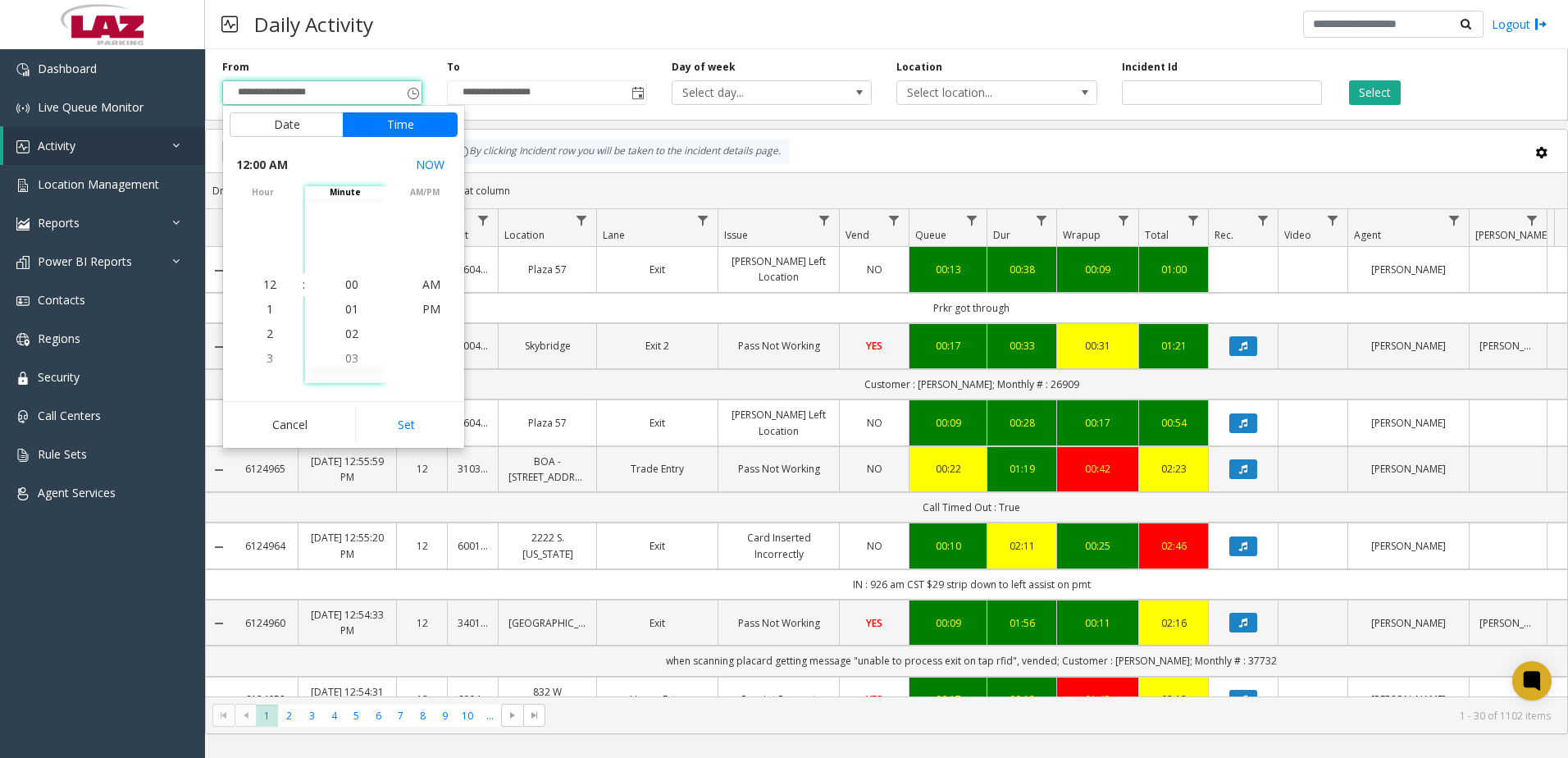
drag, startPoint x: 391, startPoint y: 424, endPoint x: 401, endPoint y: 416, distance: 12.8
click at [392, 423] on button "Set" at bounding box center [406, 424] width 103 height 36
type input "**********"
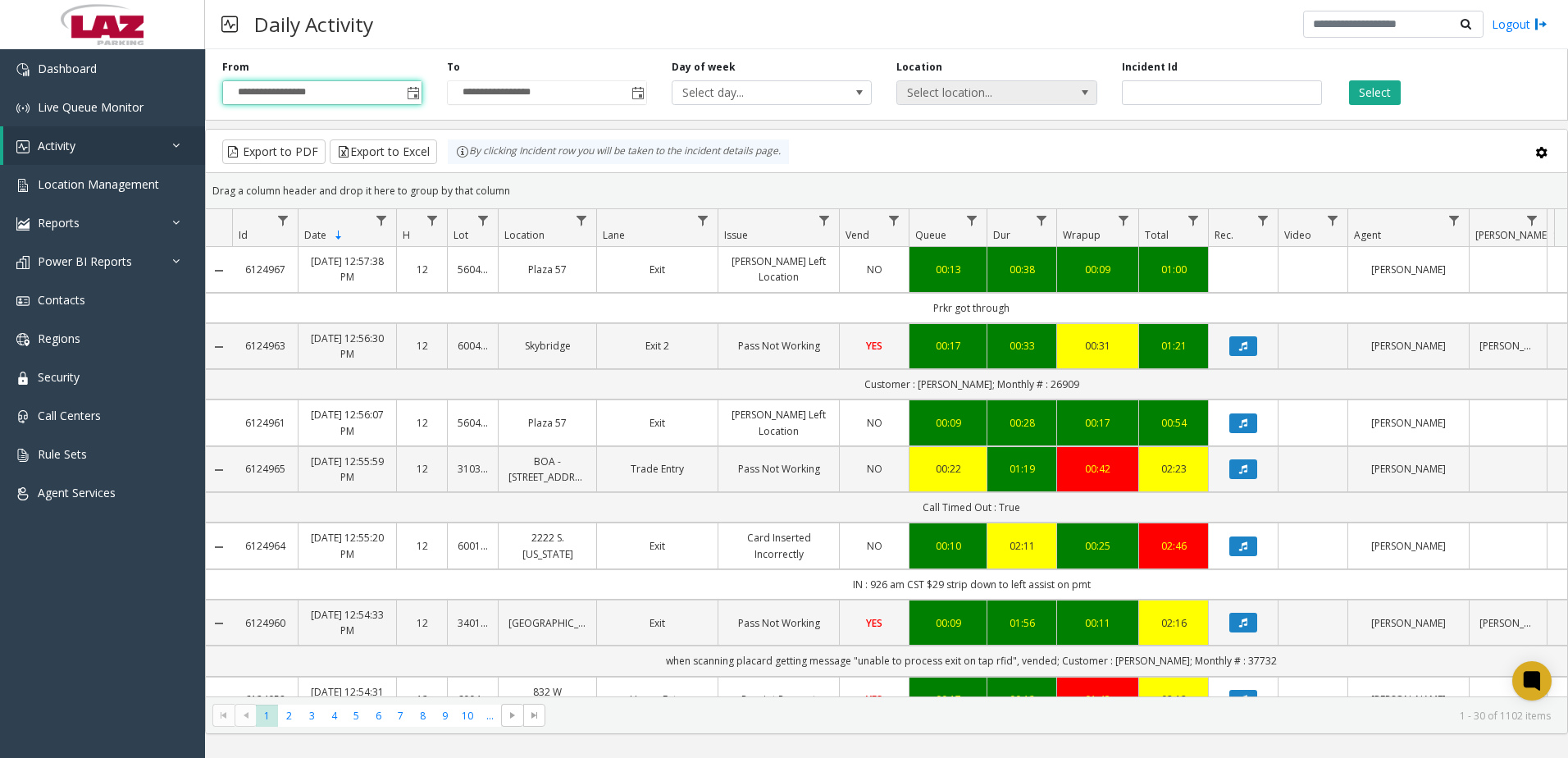
click at [1001, 85] on span "Select location..." at bounding box center [976, 92] width 159 height 23
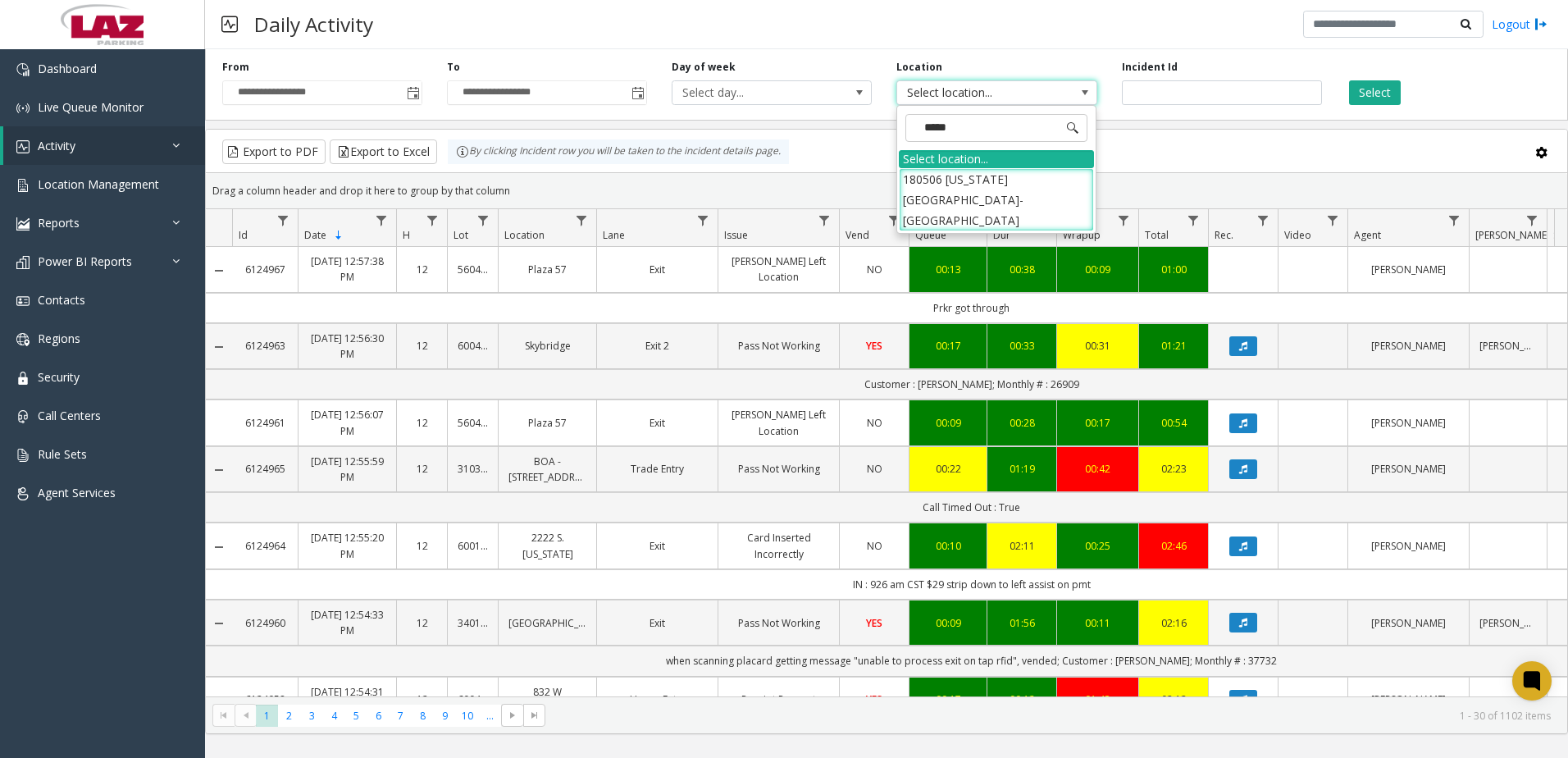
type input "******"
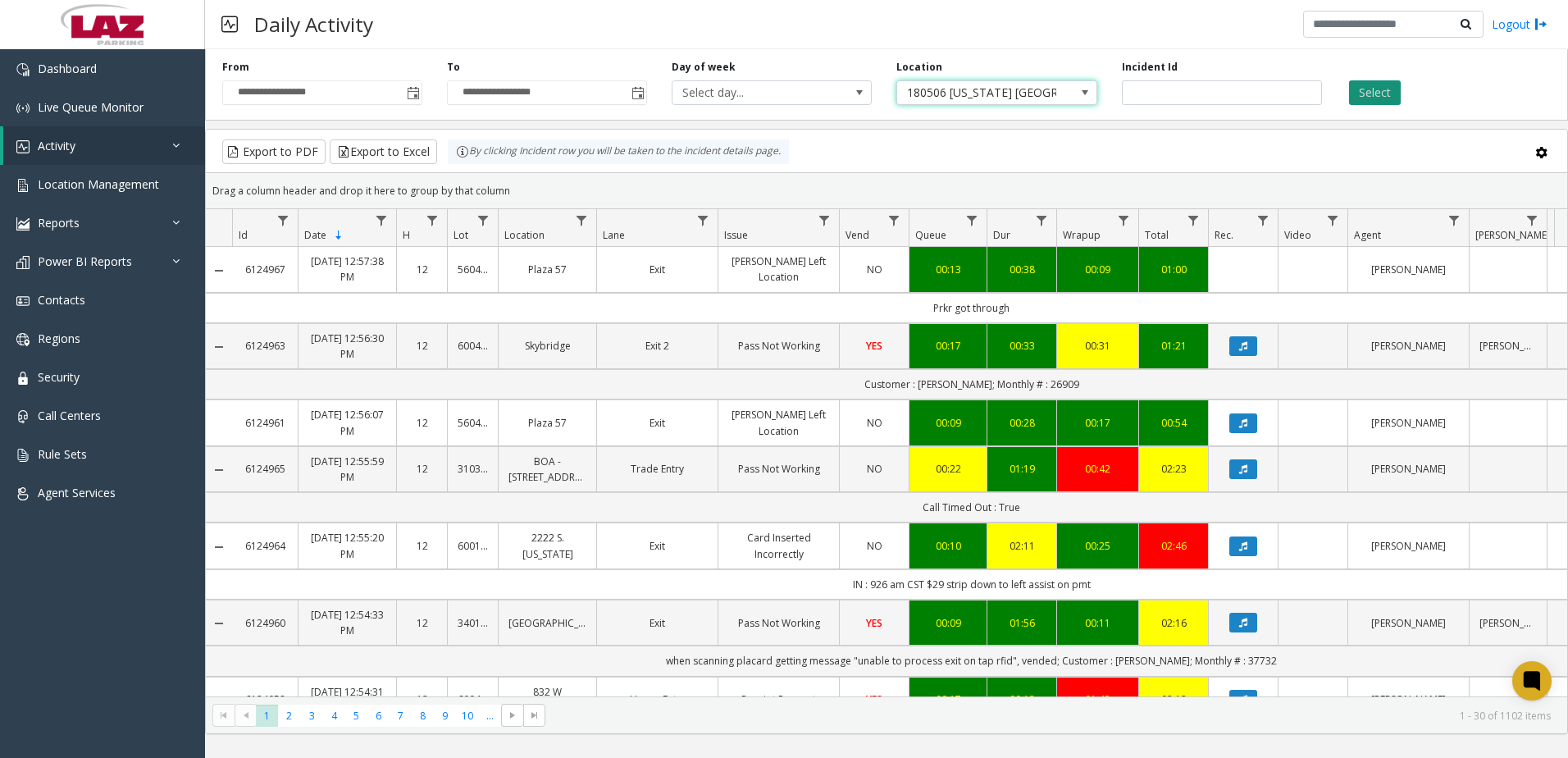
click at [1382, 98] on button "Select" at bounding box center [1375, 92] width 52 height 24
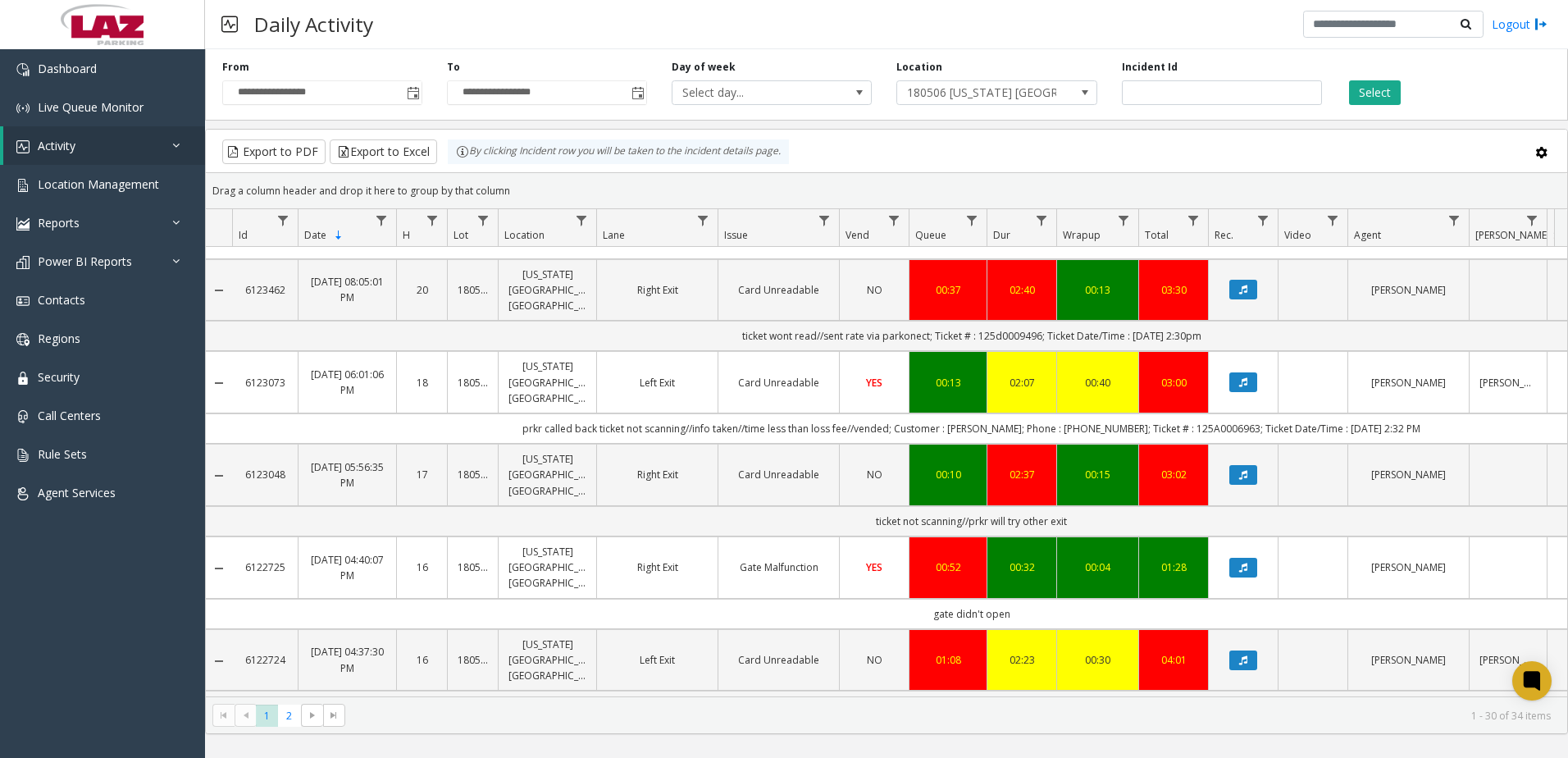
scroll to position [656, 0]
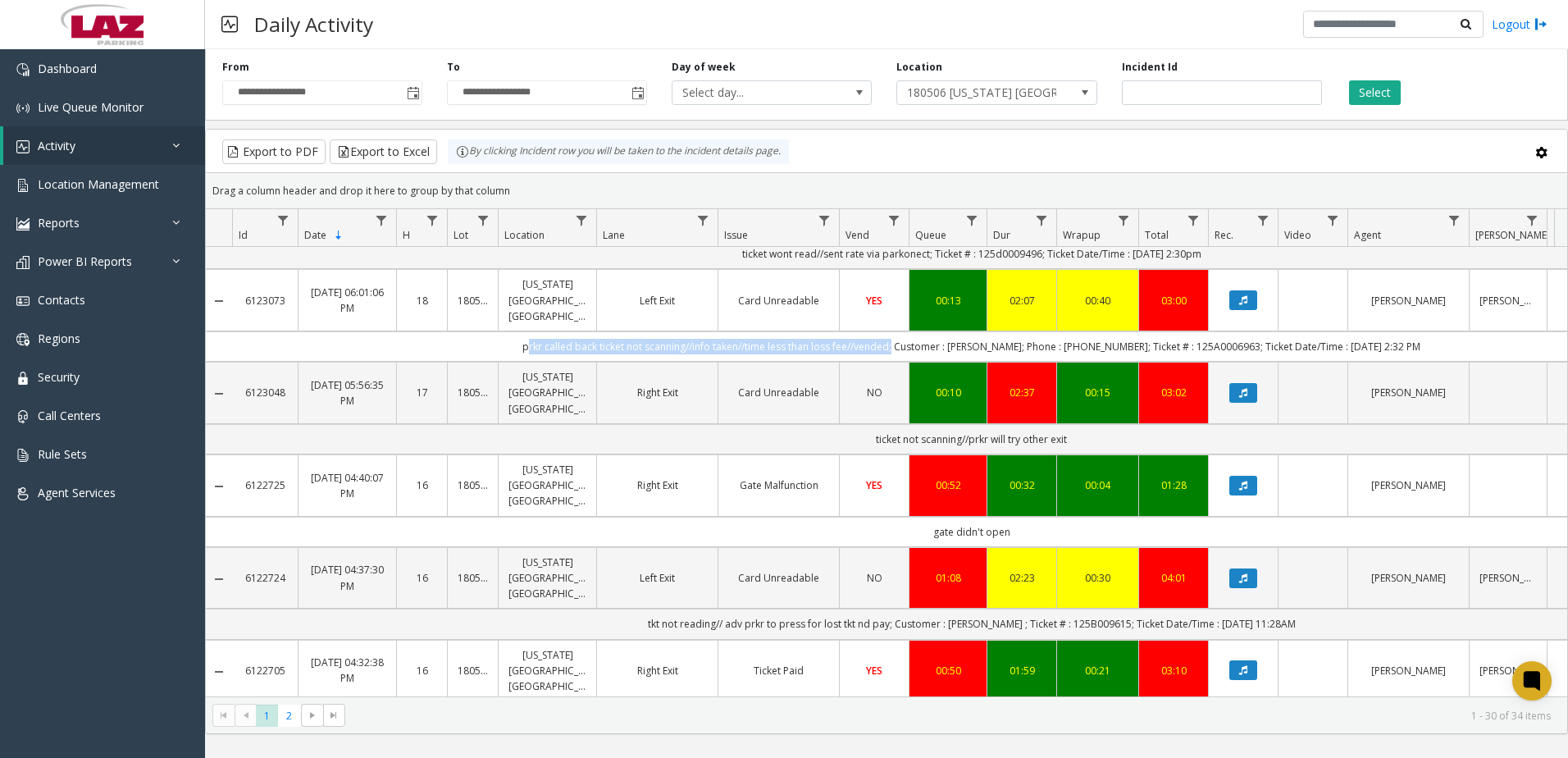
drag, startPoint x: 538, startPoint y: 493, endPoint x: 905, endPoint y: 481, distance: 367.2
click at [905, 362] on td "prkr called back ticket not scanning//info taken//time less than loss fee//vend…" at bounding box center [971, 347] width 1479 height 30
click at [853, 145] on div "Export to PDF Export to Excel By clicking Incident row you will be taken to the…" at bounding box center [887, 151] width 1334 height 24
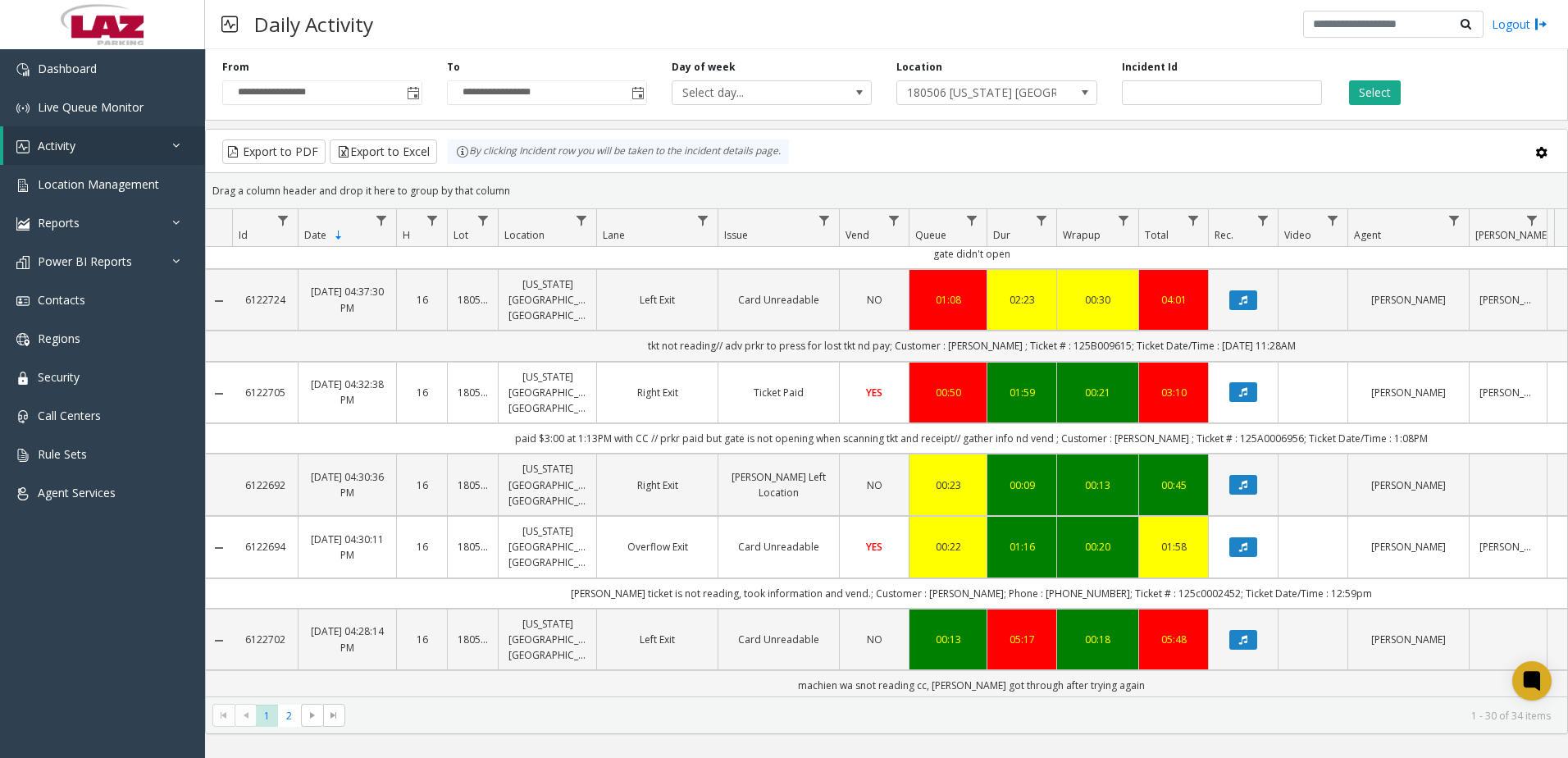
scroll to position [985, 0]
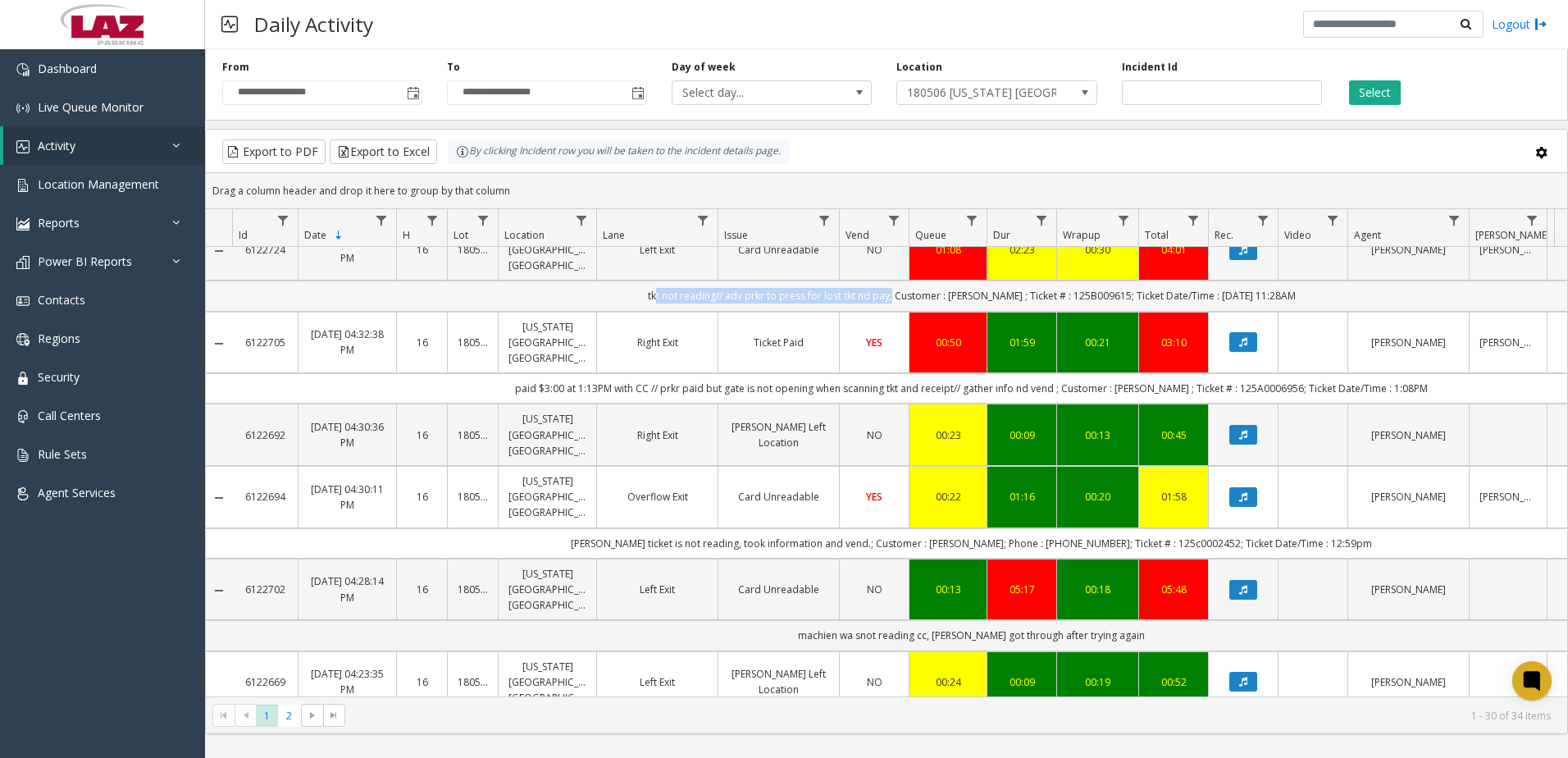
drag, startPoint x: 659, startPoint y: 484, endPoint x: 887, endPoint y: 486, distance: 228.0
click at [887, 311] on td "tkt not reading// adv prkr to press for lost tkt nd pay; Customer : [PERSON_NAM…" at bounding box center [971, 296] width 1479 height 30
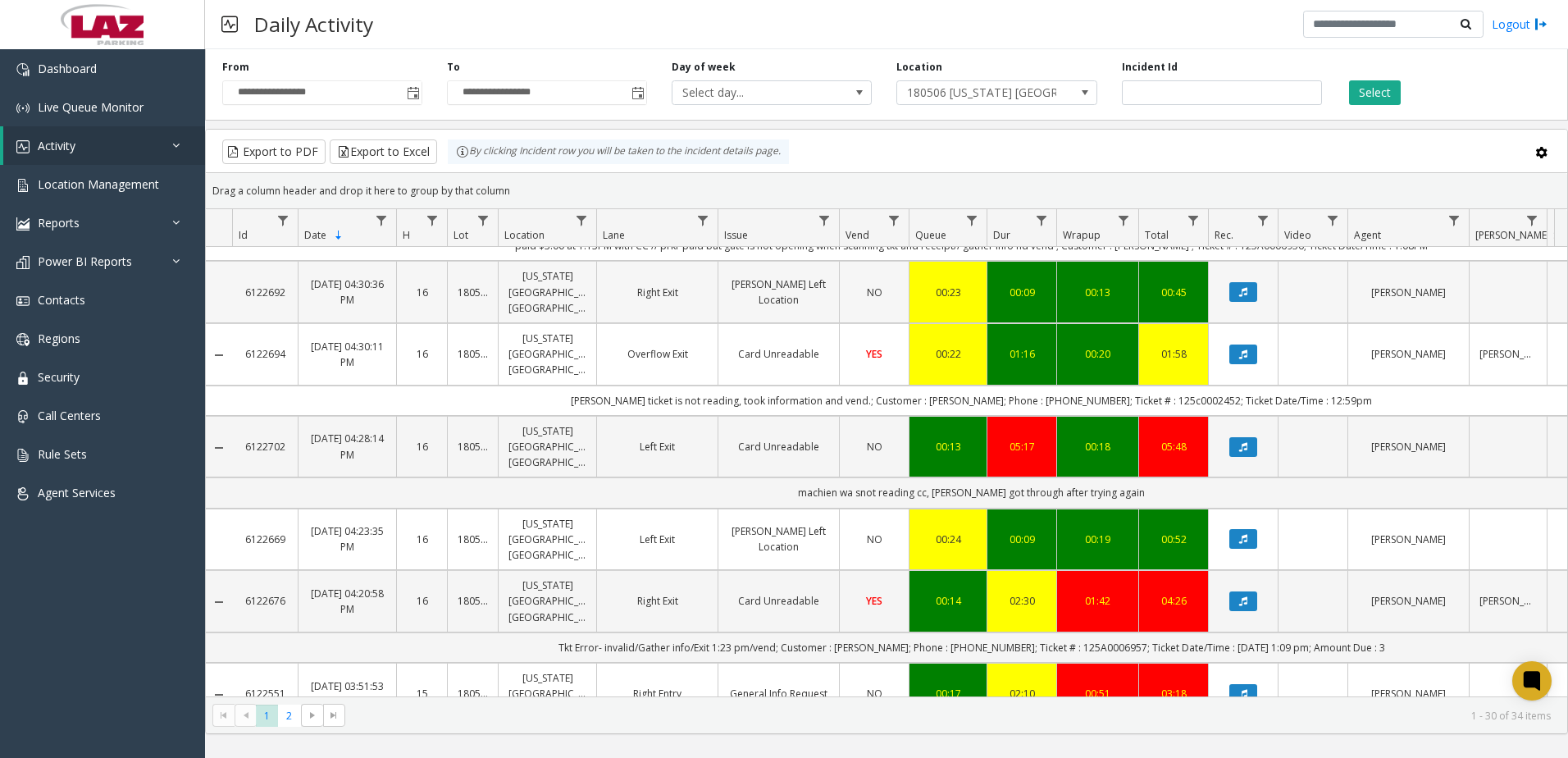
scroll to position [1149, 0]
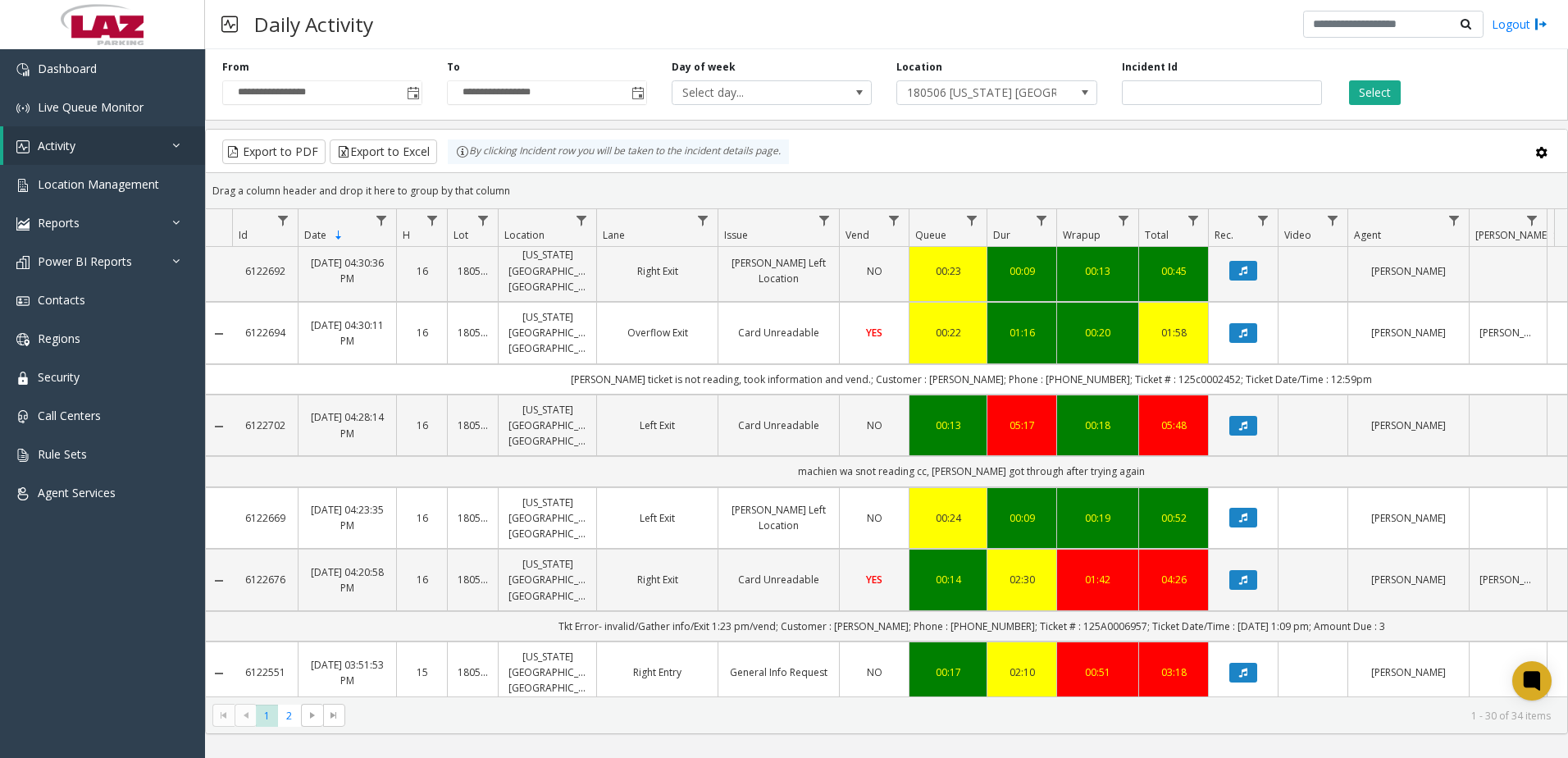
drag, startPoint x: 527, startPoint y: 429, endPoint x: 915, endPoint y: 437, distance: 388.1
click at [915, 240] on td "paid $3:00 at 1:13PM with CC // prkr paid but gate is not opening when scanning…" at bounding box center [971, 224] width 1479 height 30
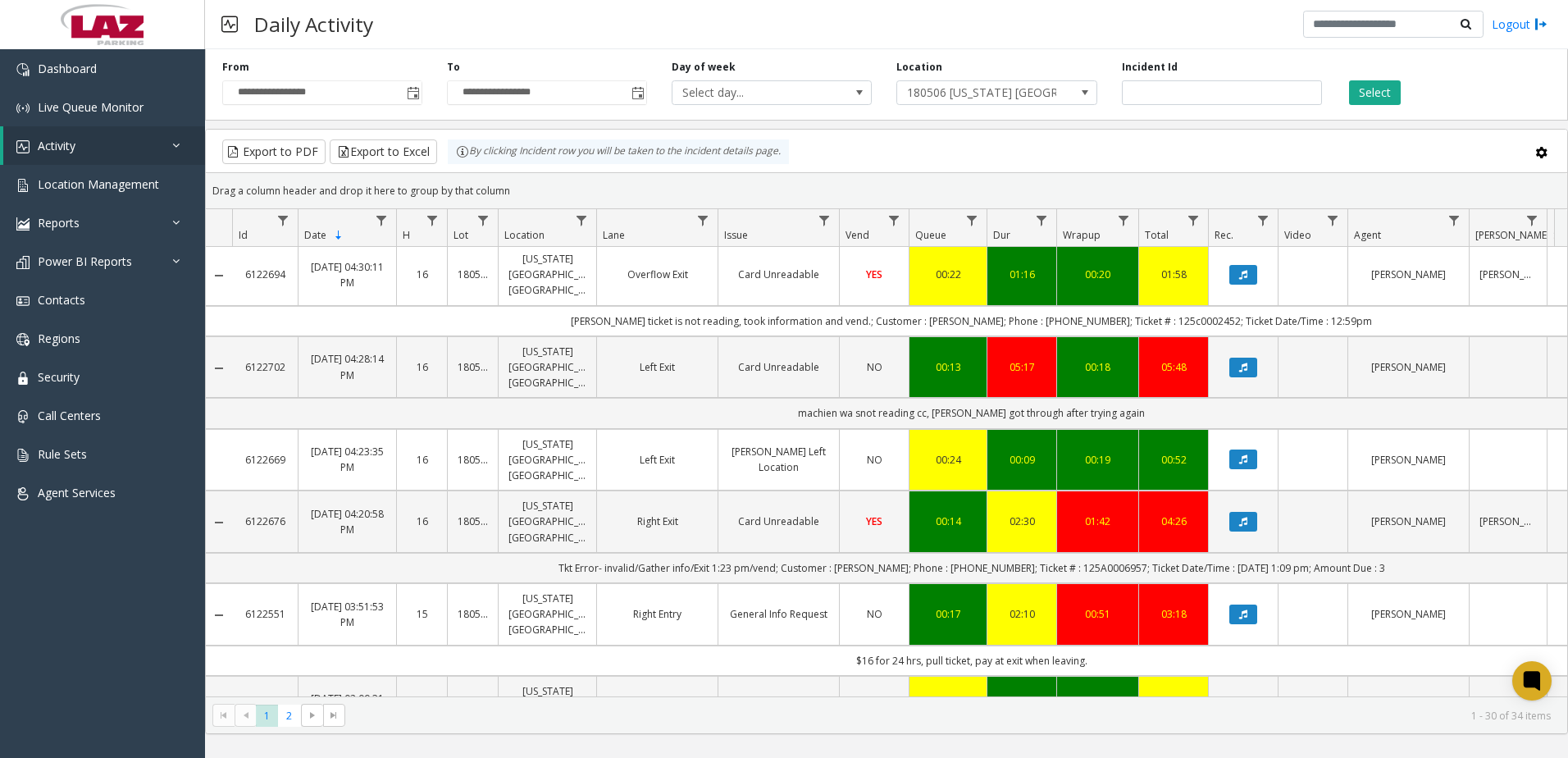
scroll to position [1231, 0]
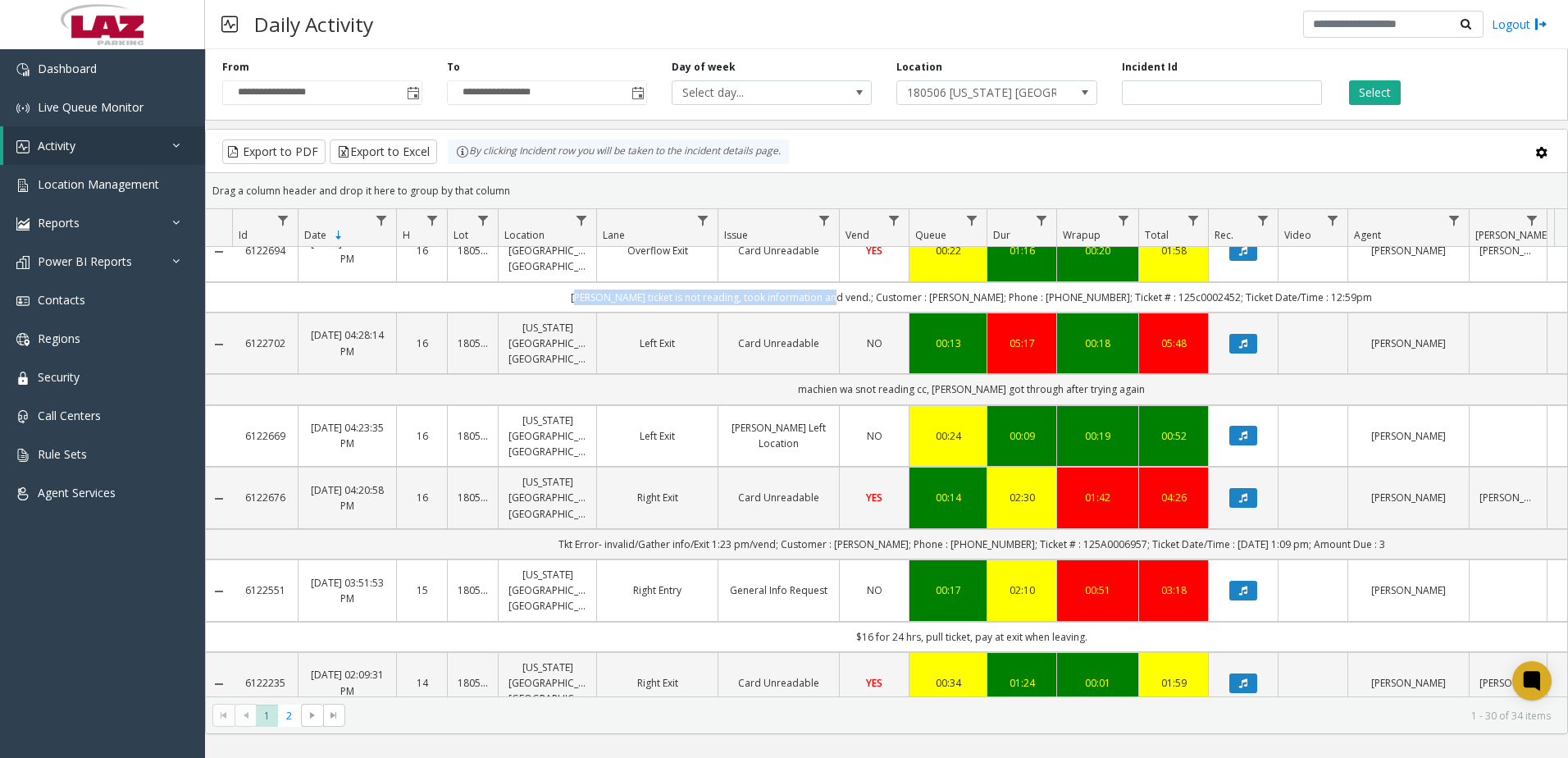
drag, startPoint x: 635, startPoint y: 531, endPoint x: 878, endPoint y: 529, distance: 243.0
click at [878, 313] on td "[PERSON_NAME] ticket is not reading, took information and vend.; Customer : [PE…" at bounding box center [971, 297] width 1479 height 30
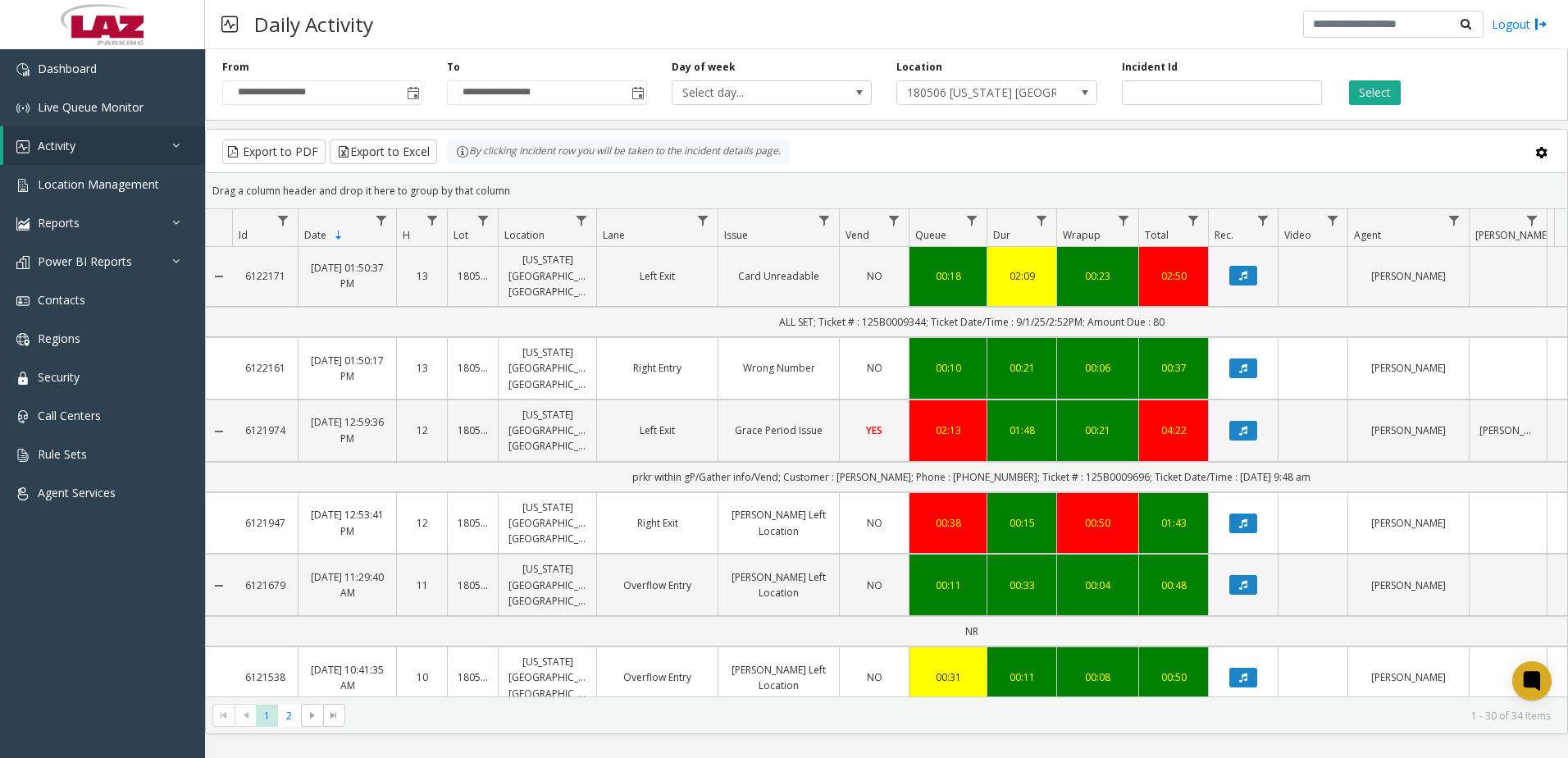
scroll to position [1970, 0]
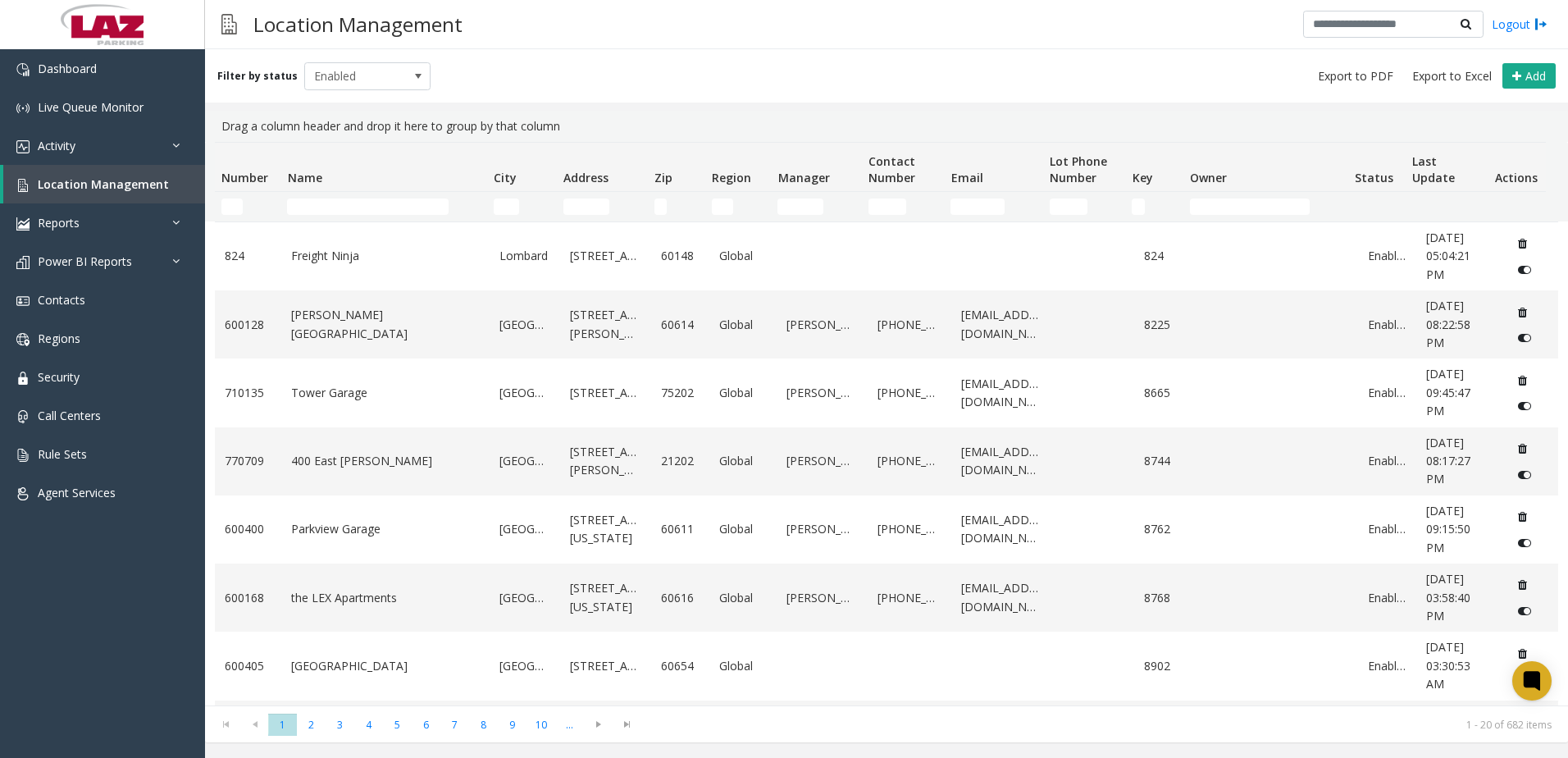
click at [357, 196] on td "Name Filter" at bounding box center [383, 207] width 206 height 29
click at [332, 211] on input "Name Filter" at bounding box center [368, 207] width 161 height 17
click at [236, 211] on input "Number Filter" at bounding box center [232, 207] width 21 height 17
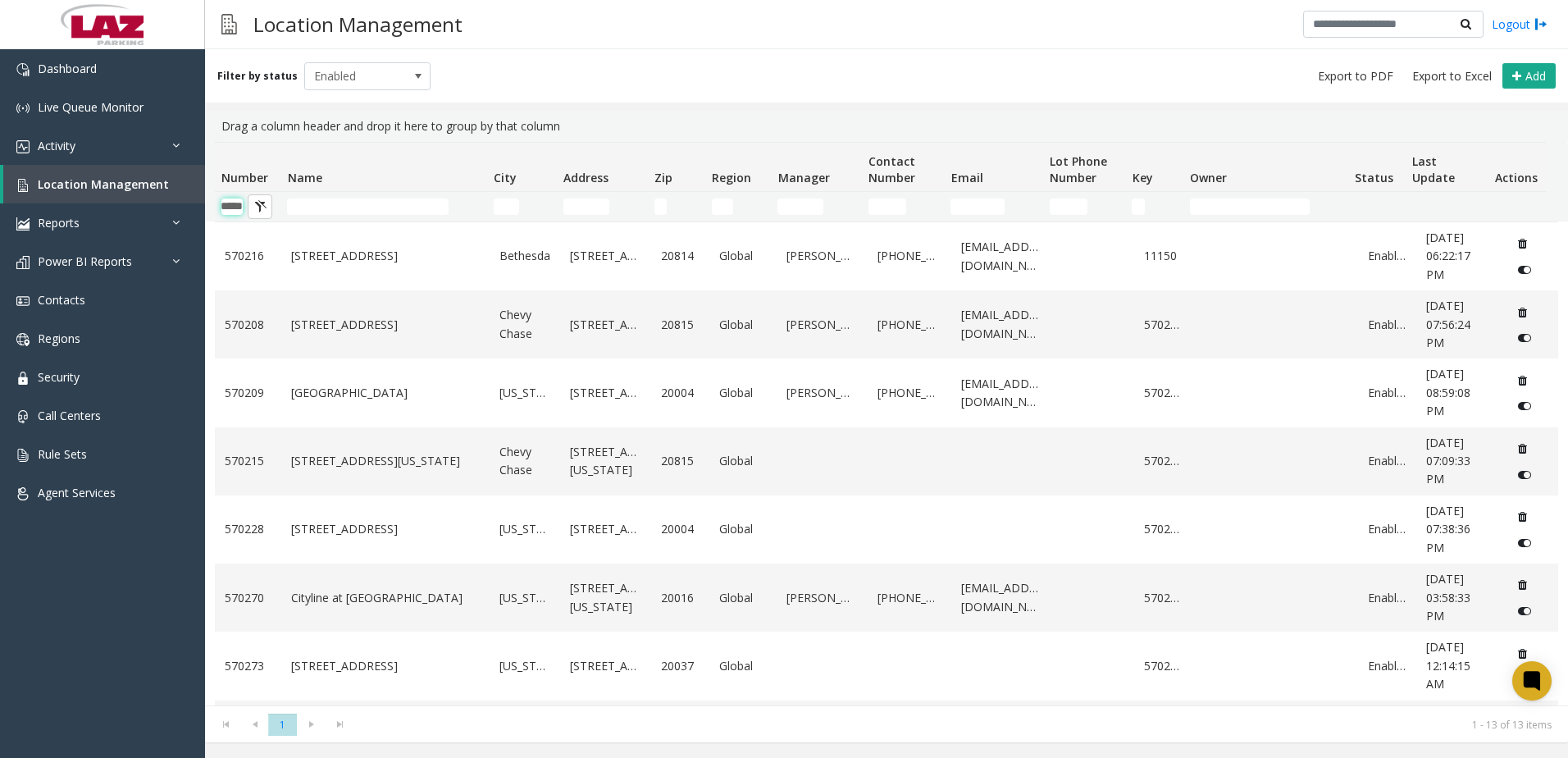
scroll to position [0, 27]
type input "******"
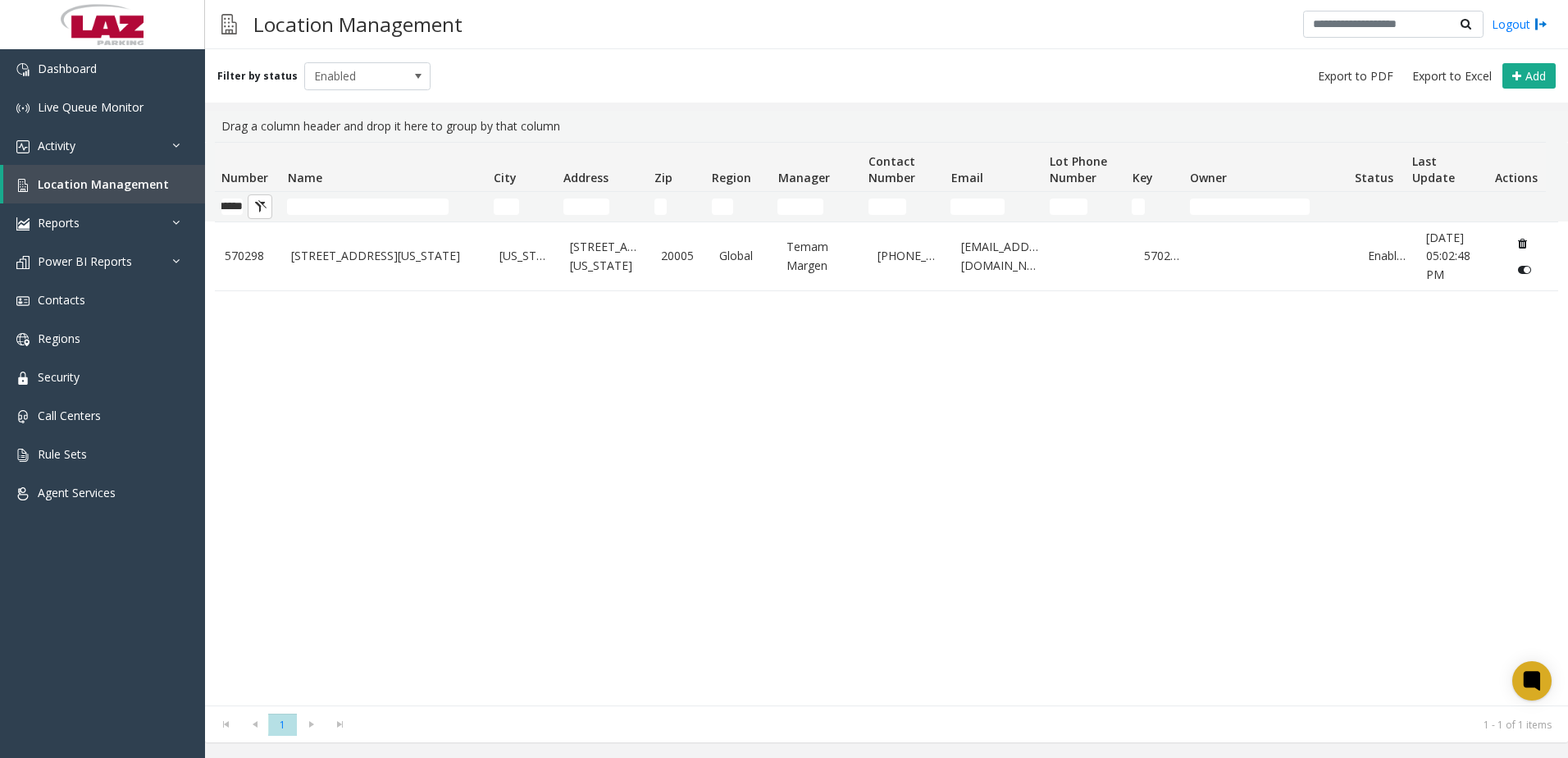
scroll to position [0, 0]
click at [334, 297] on div "570298 1101 New York Avenue NW Washington 1101 New York Avenue Northwest 20005 …" at bounding box center [887, 464] width 1344 height 484
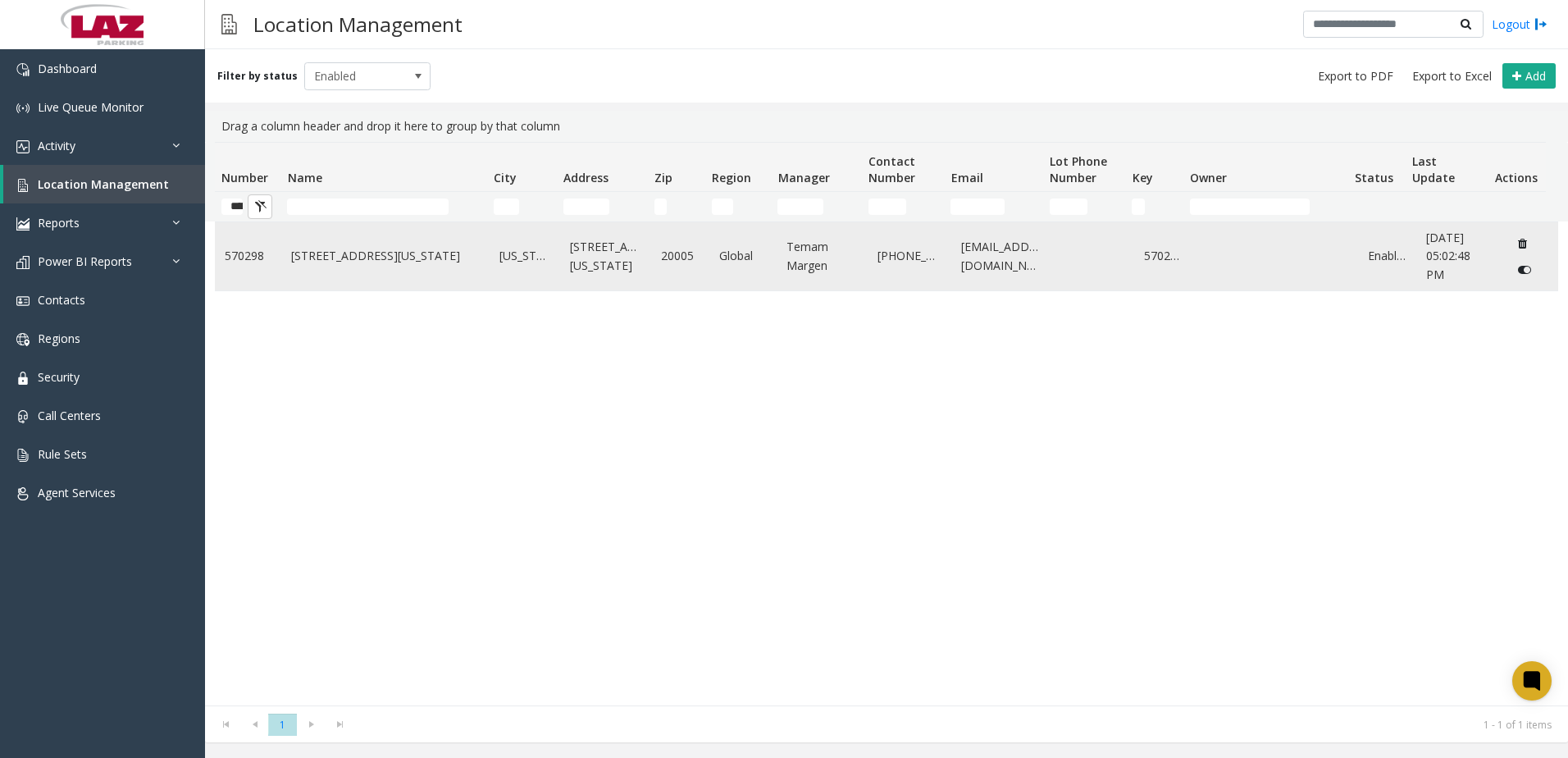
click at [342, 248] on link "1101 New York Avenue NW" at bounding box center [385, 255] width 189 height 18
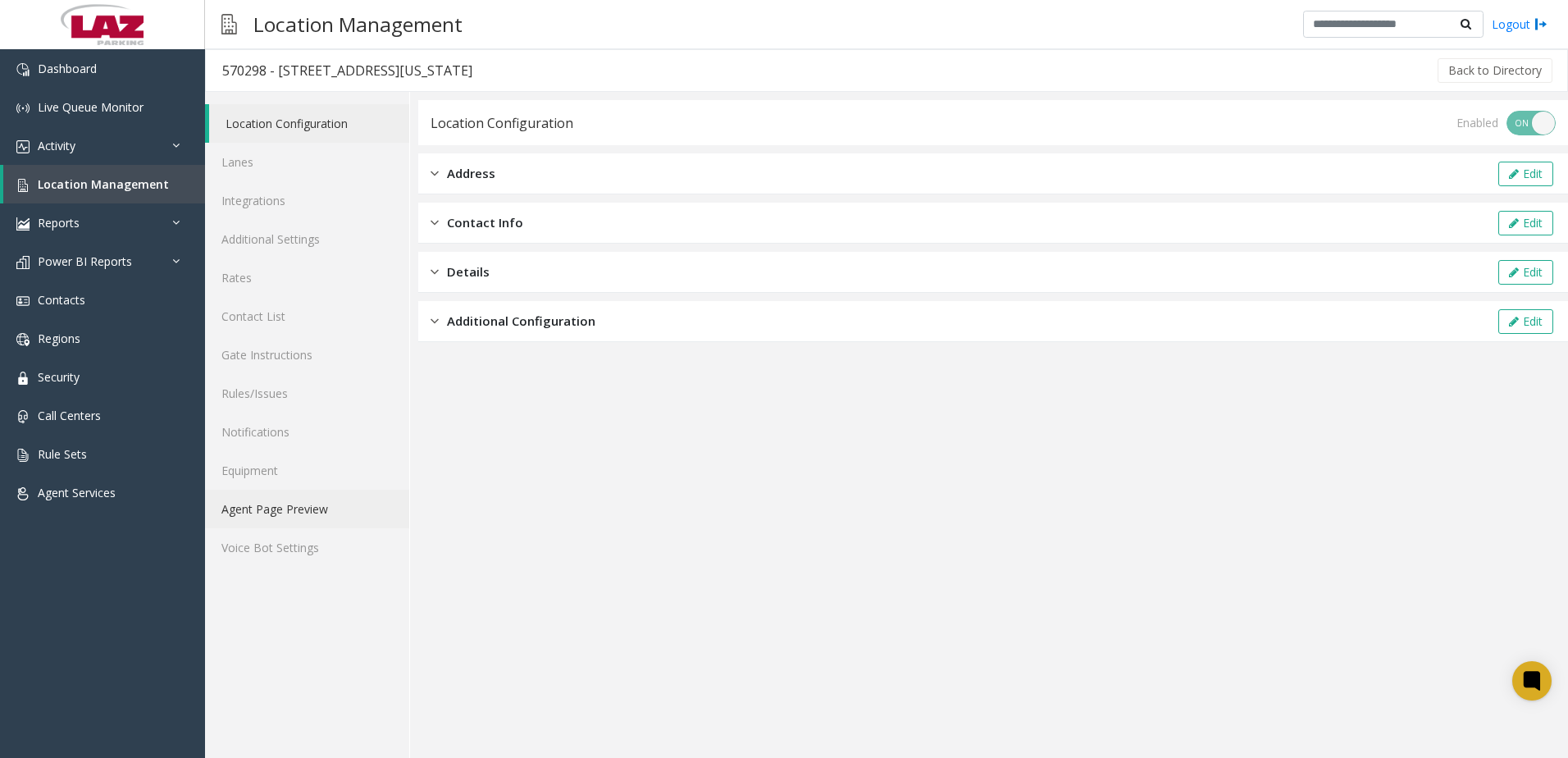
click at [280, 515] on link "Agent Page Preview" at bounding box center [307, 509] width 204 height 39
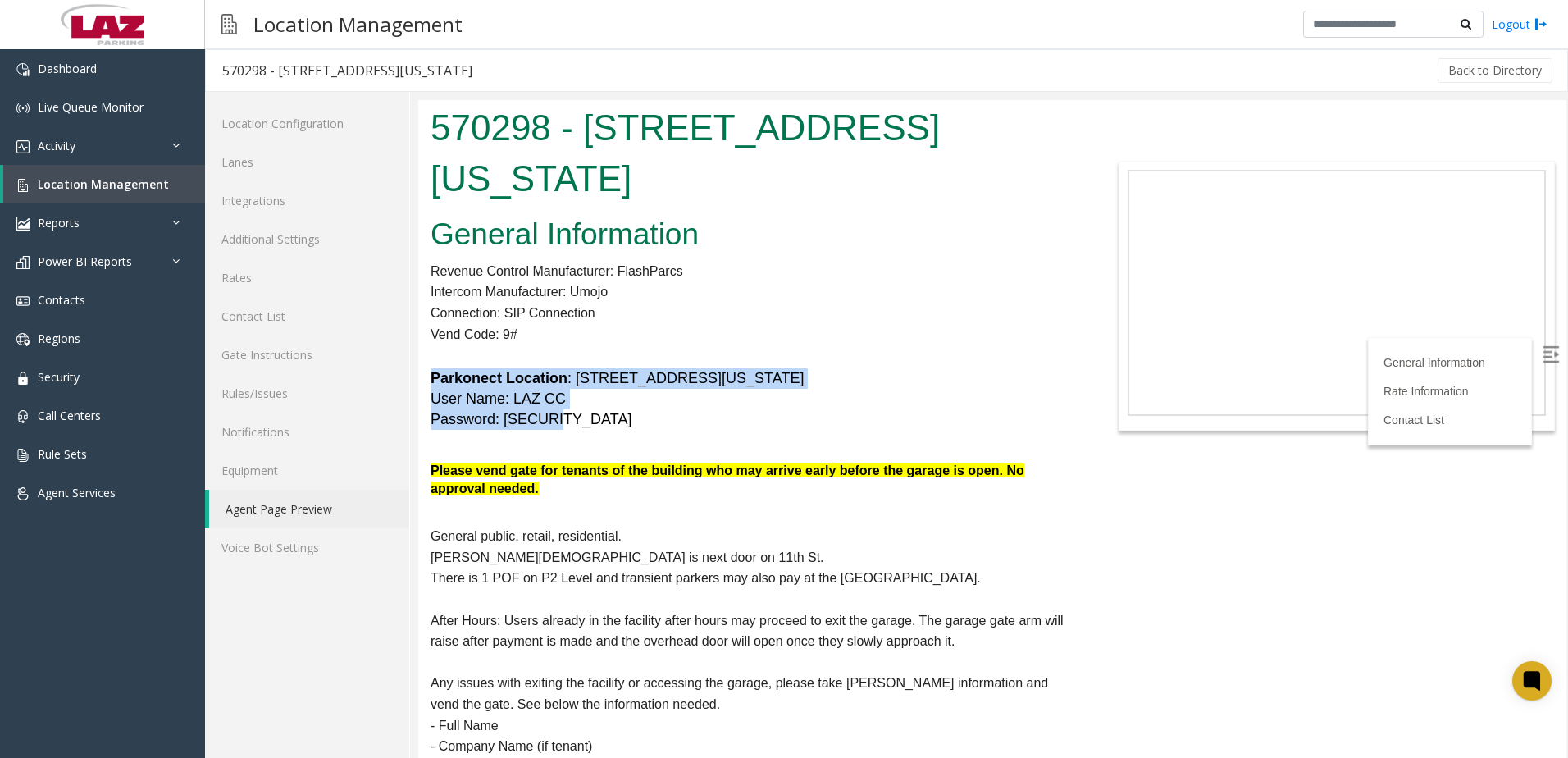
drag, startPoint x: 433, startPoint y: 332, endPoint x: 555, endPoint y: 371, distance: 128.1
click at [555, 371] on h5 "Parkonect Location : 1101 New York Ave NW User Name: LAZ CC Password: test123" at bounding box center [753, 399] width 646 height 62
copy font "Parkonect Location : 1101 New York Ave NW User Name: LAZ CC Password: test123"
